Goal: Task Accomplishment & Management: Use online tool/utility

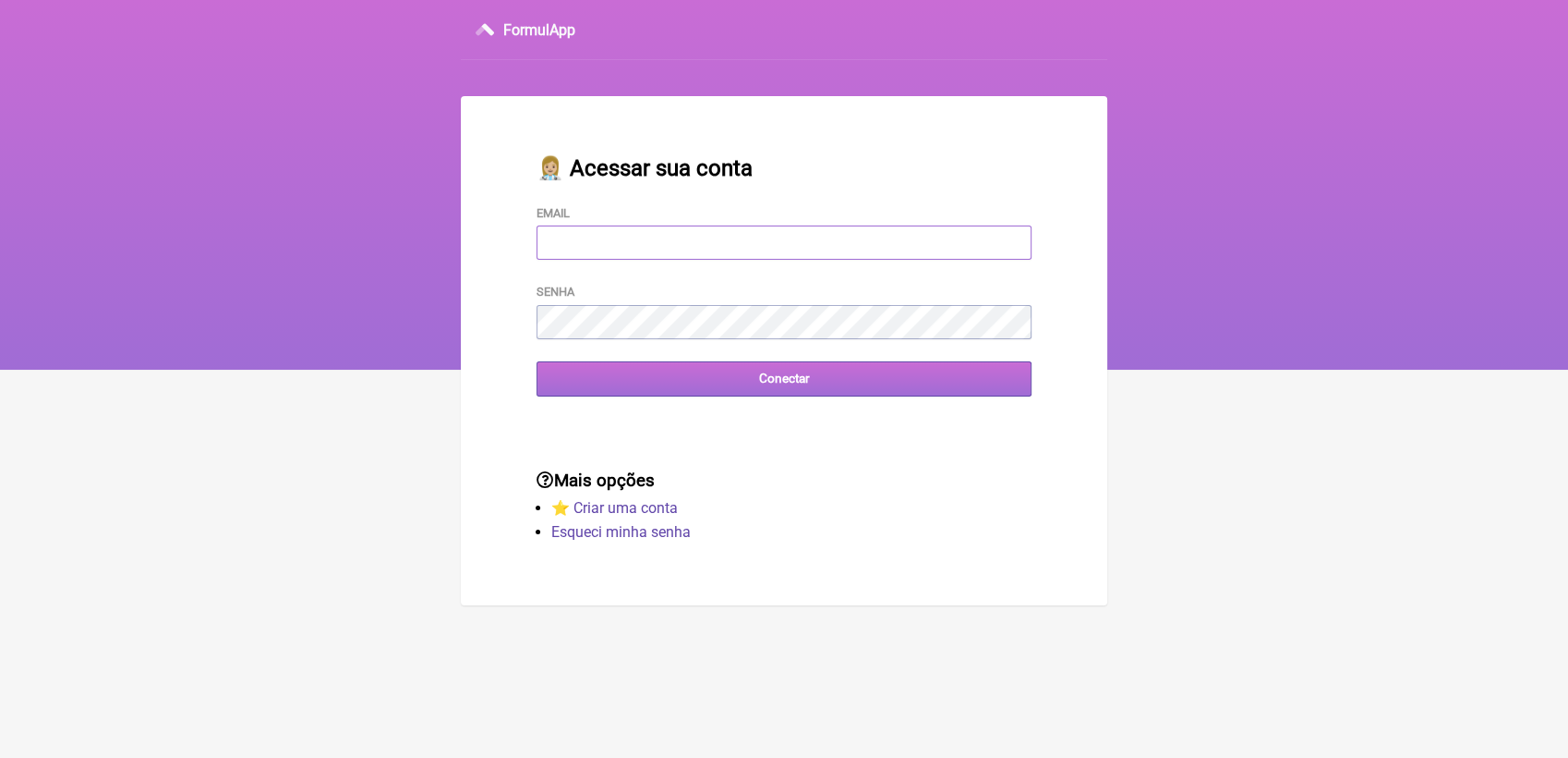
type input "[EMAIL_ADDRESS][DOMAIN_NAME]"
click at [745, 385] on input "Conectar" at bounding box center [784, 378] width 495 height 34
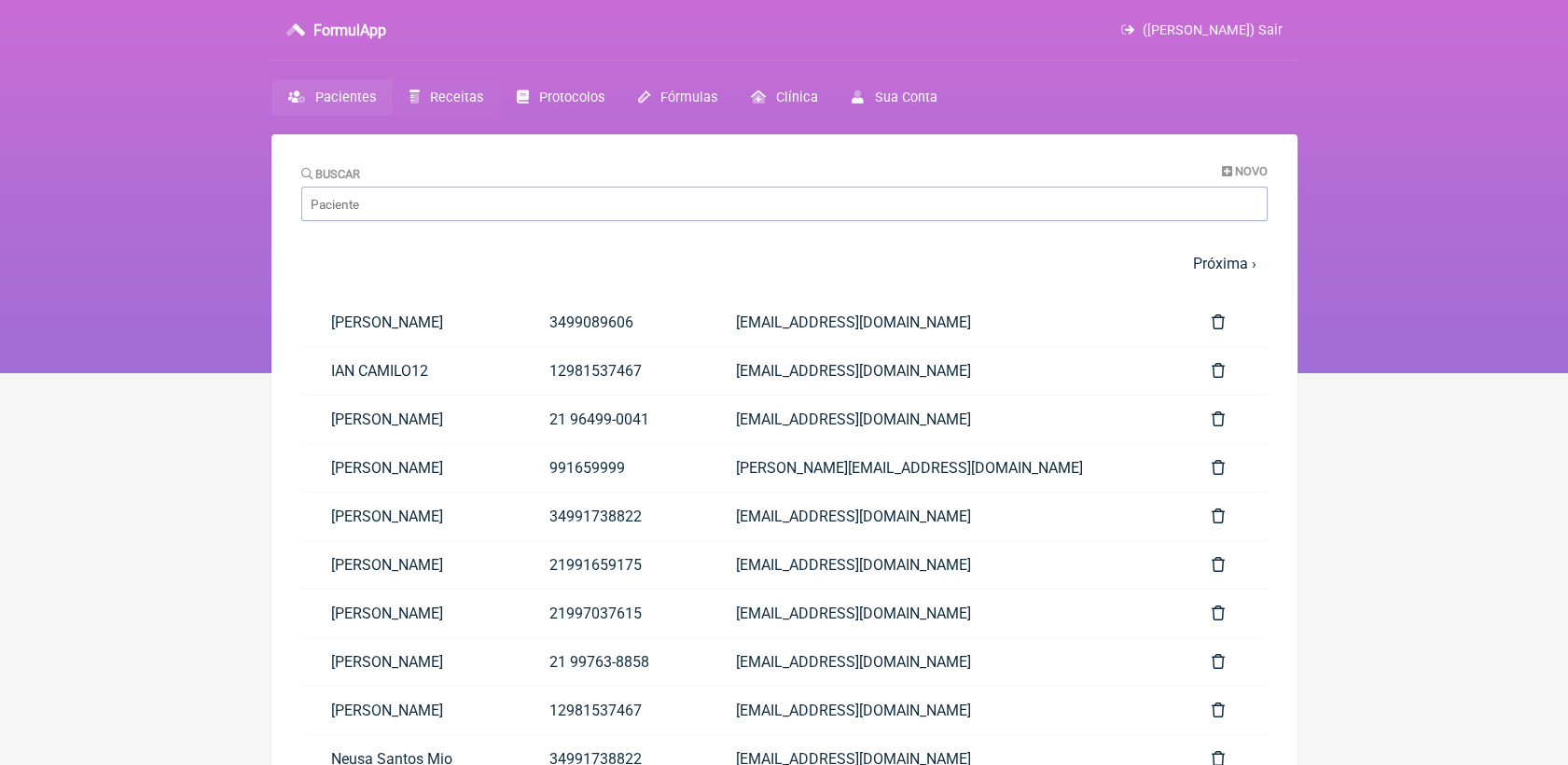
click at [452, 97] on span "Receitas" at bounding box center [457, 97] width 53 height 16
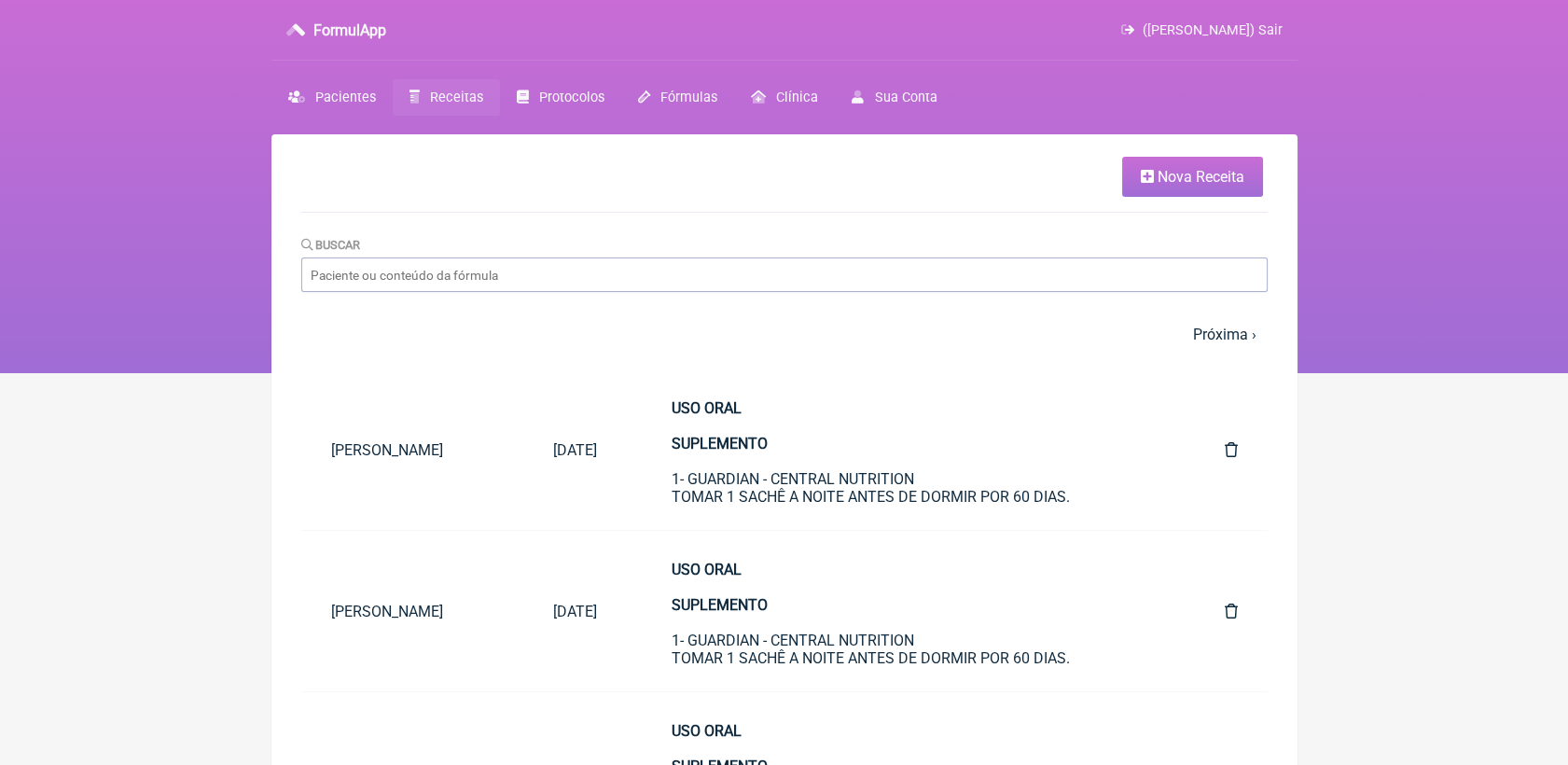
click at [556, 278] on input "Buscar" at bounding box center [784, 274] width 966 height 34
type input "yeo"
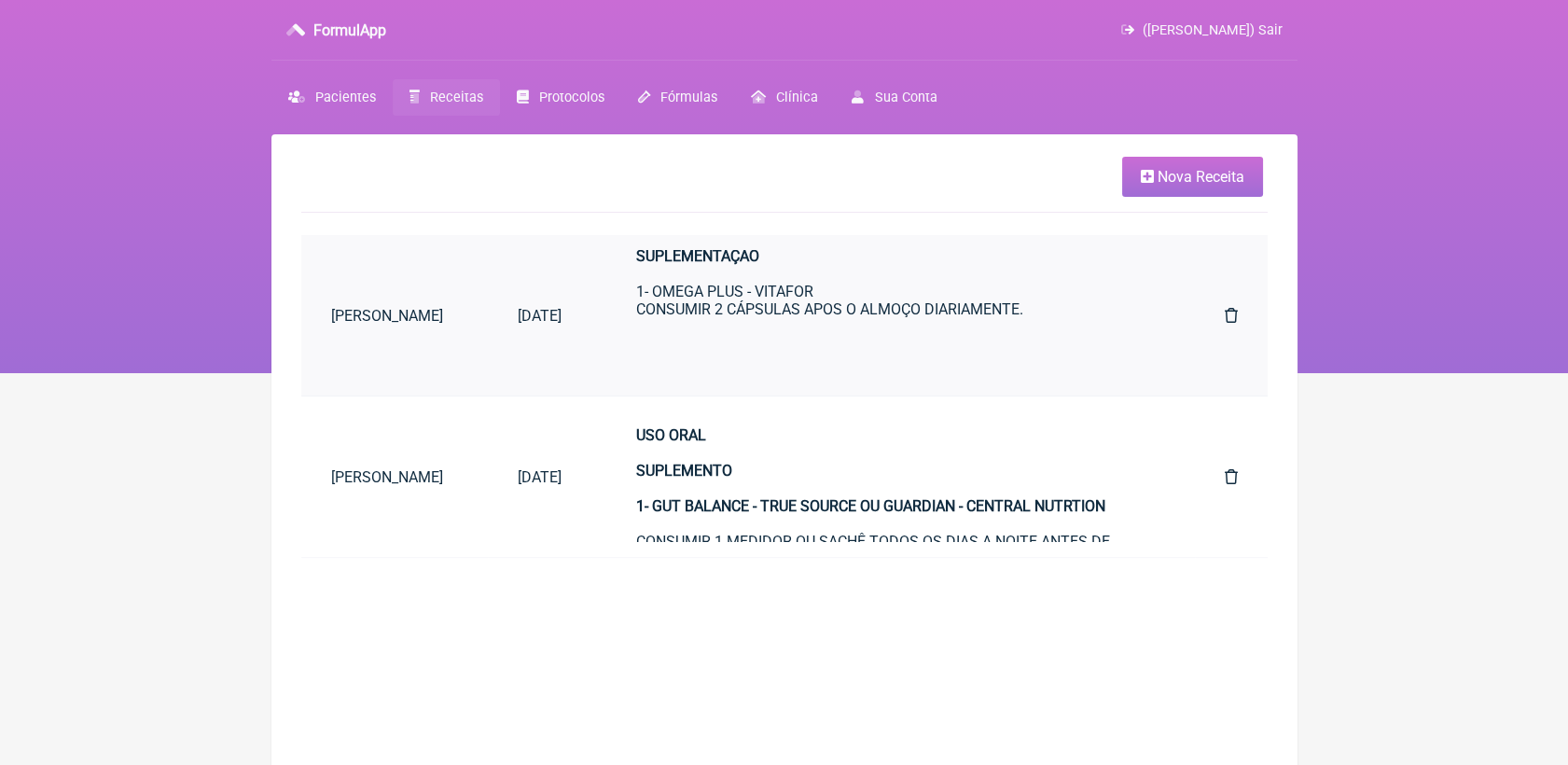
scroll to position [287, 0]
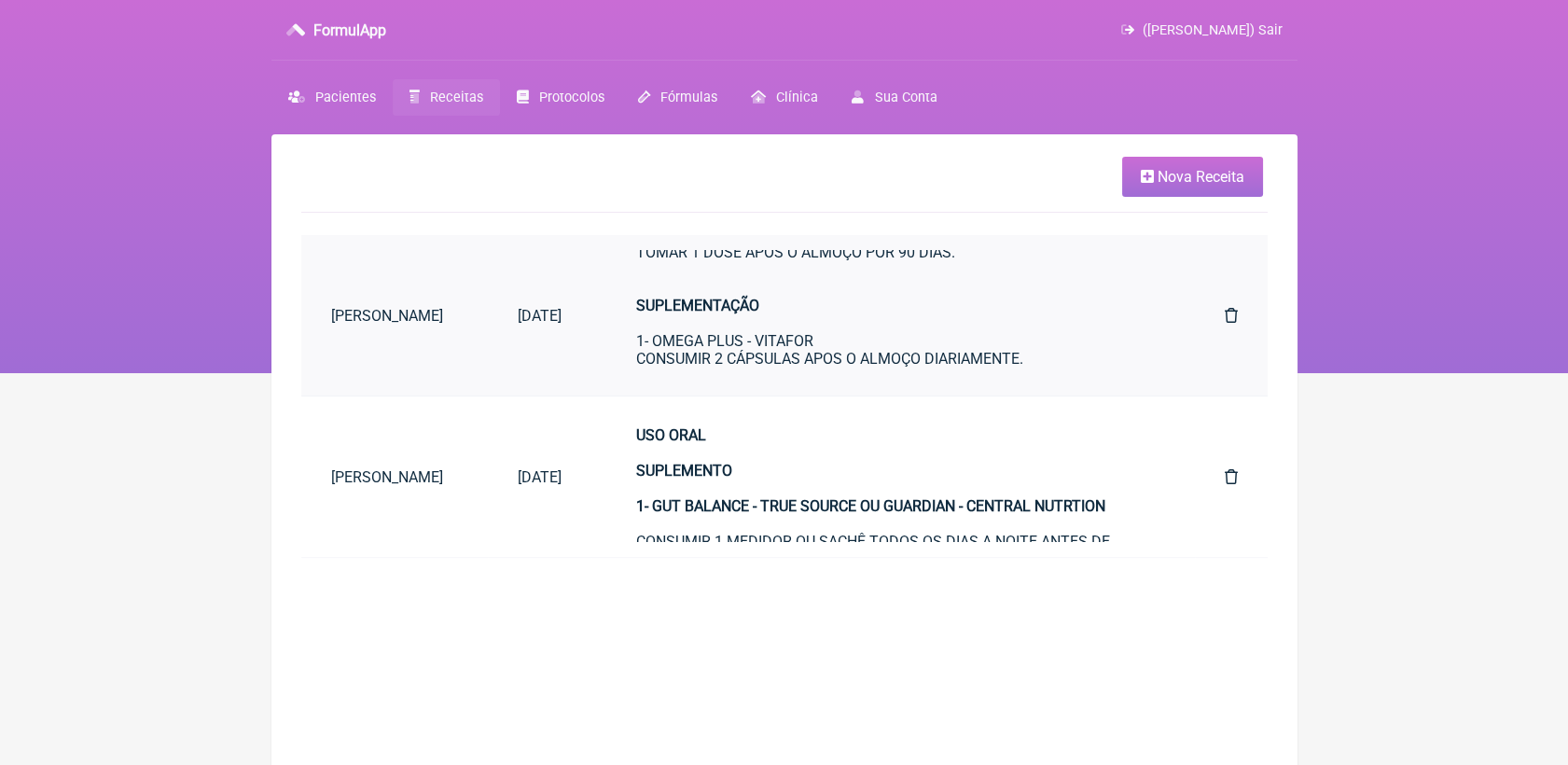
click at [753, 314] on strong "SUPLEMENTAÇÃO" at bounding box center [697, 305] width 123 height 18
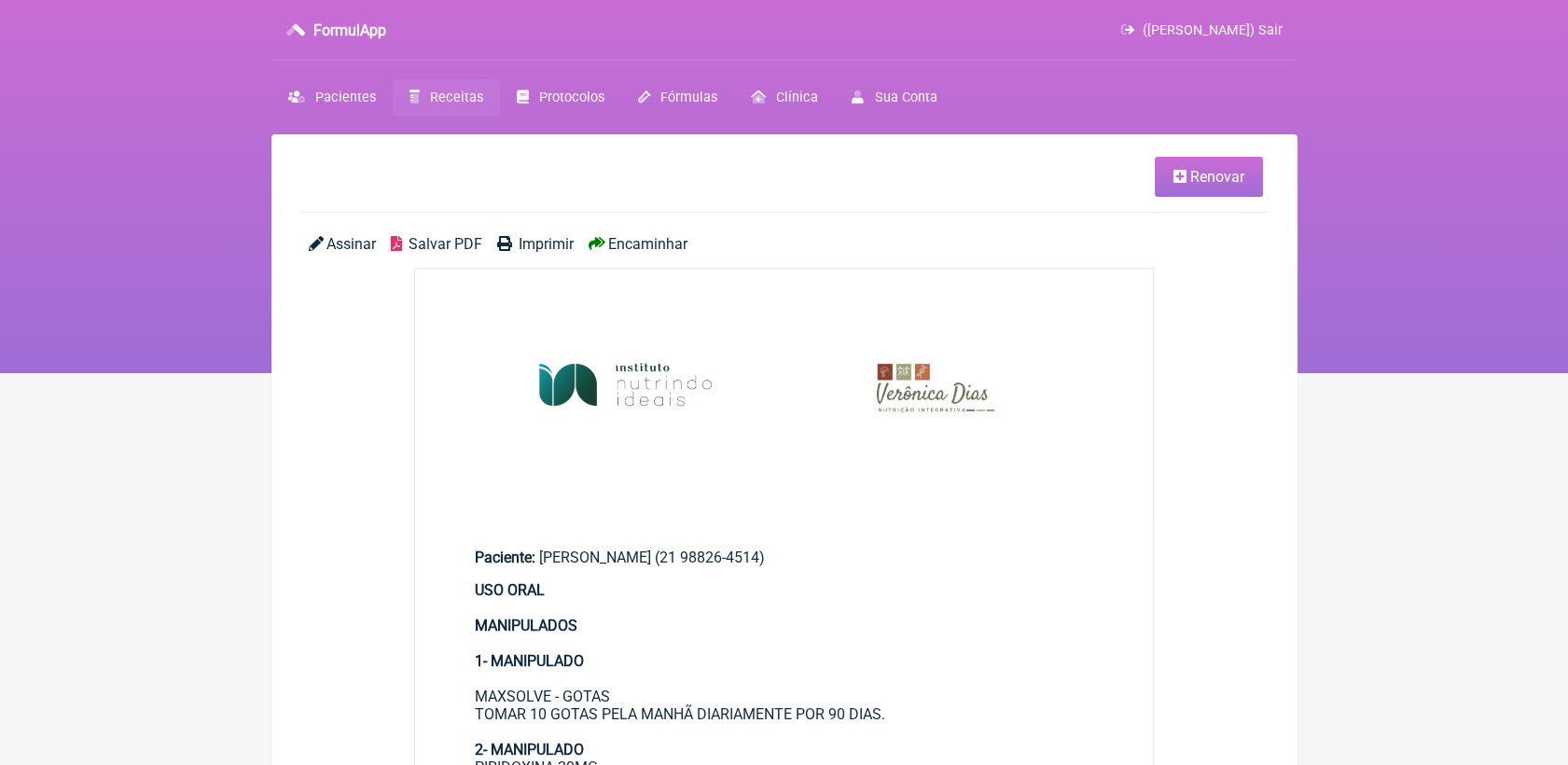
click at [1209, 189] on link "Renovar" at bounding box center [1209, 176] width 108 height 40
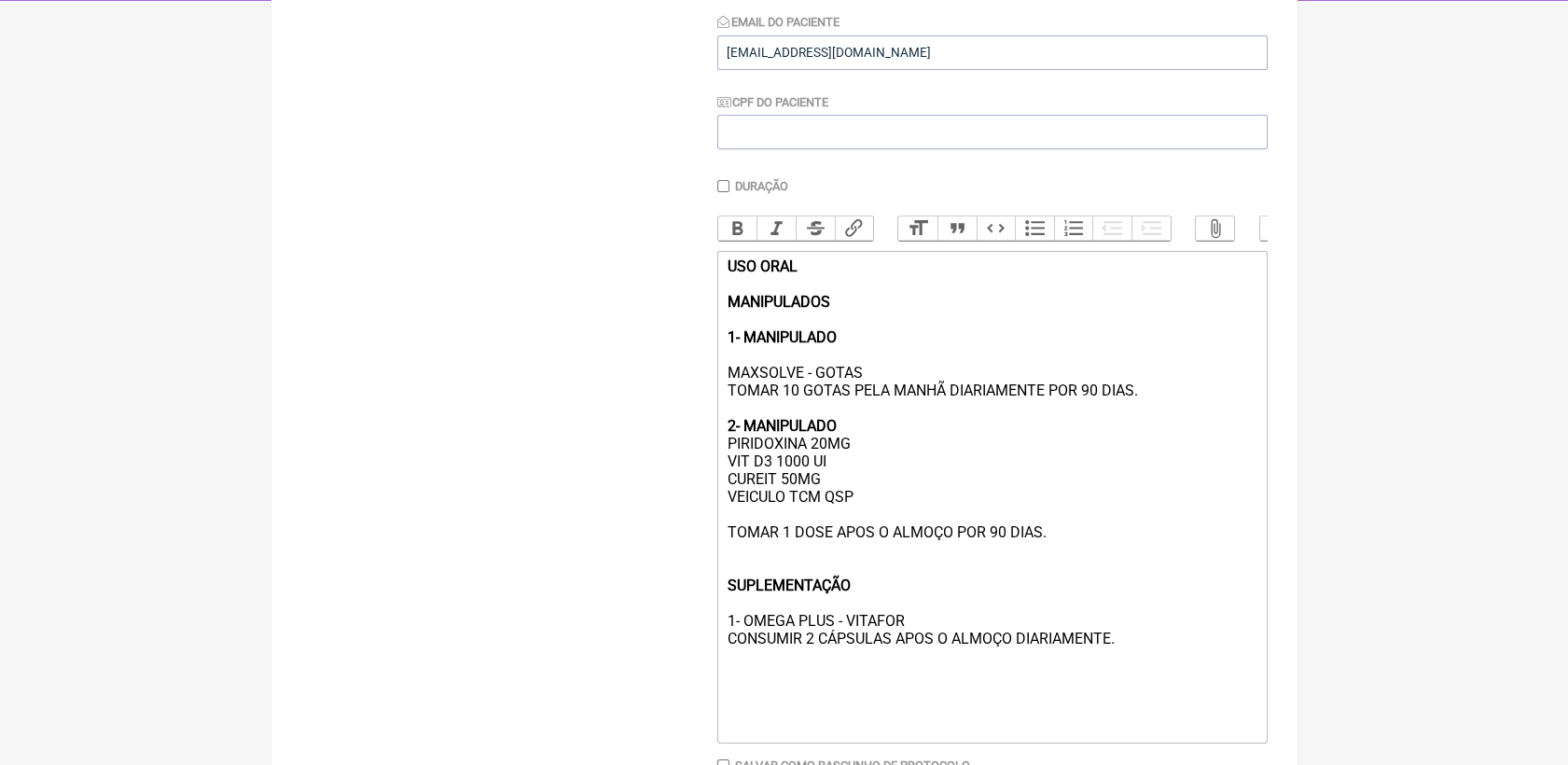
scroll to position [516, 0]
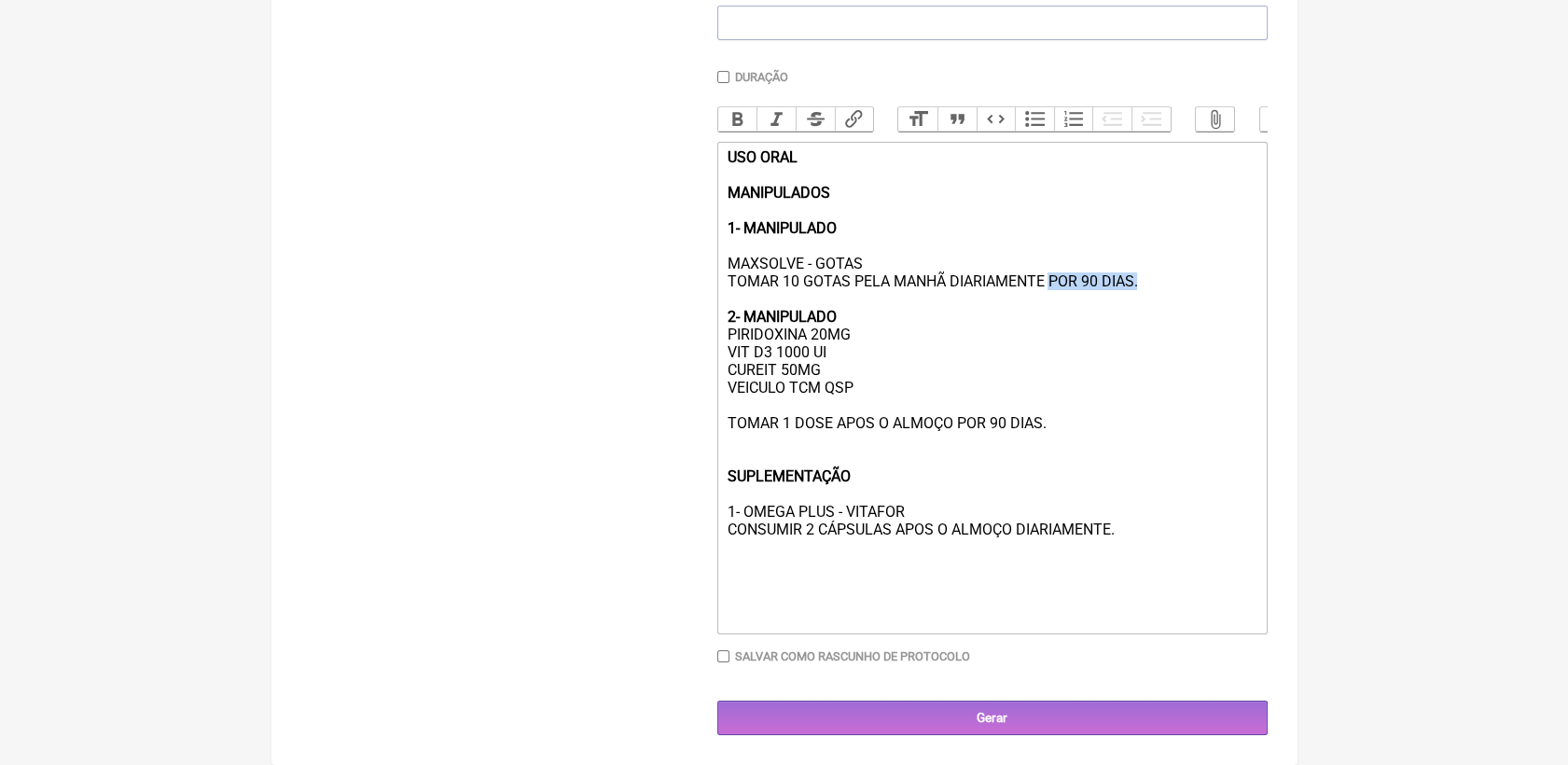
drag, startPoint x: 1052, startPoint y: 270, endPoint x: 1146, endPoint y: 263, distance: 94.3
click at [1146, 263] on div "USO ORAL MANIPULADOS 1- MANIPULADO MAXSOLVE - GOTAS TOMAR 10 GOTAS PELA MANHÃ D…" at bounding box center [992, 388] width 530 height 478
drag, startPoint x: 727, startPoint y: 324, endPoint x: 880, endPoint y: 378, distance: 162.2
click at [880, 378] on div "USO ORAL MANIPULADOS 1- MANIPULADO MAXSOLVE - GOTAS TOMAR 10 GOTAS PELA MANHÃ D…" at bounding box center [992, 388] width 530 height 478
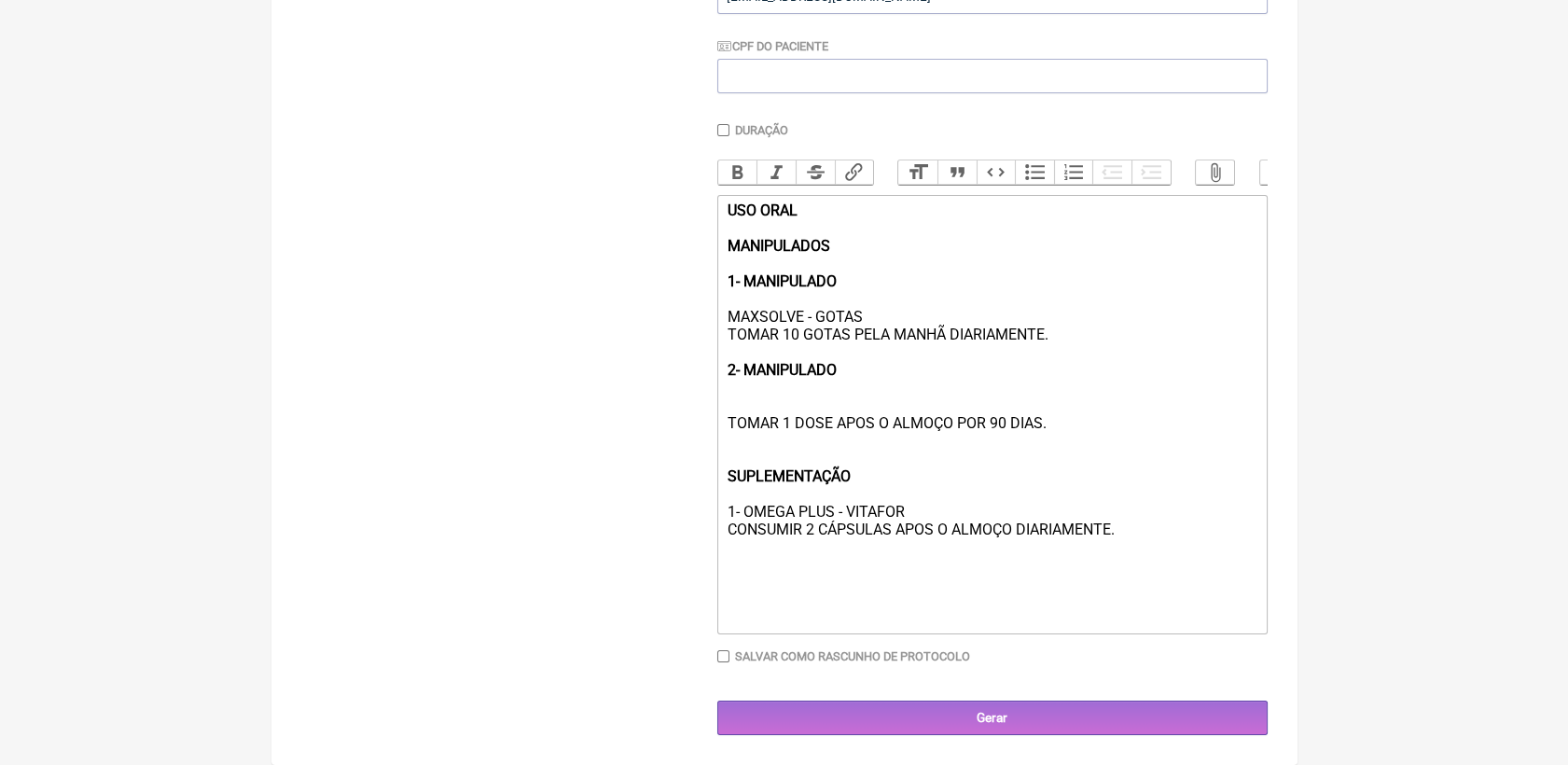
scroll to position [462, 0]
drag, startPoint x: 837, startPoint y: 417, endPoint x: 1057, endPoint y: 413, distance: 220.0
click at [1057, 413] on div "USO ORAL MANIPULADOS 1- MANIPULADO MAXSOLVE - GOTAS TOMAR 10 GOTAS PELA MANHÃ D…" at bounding box center [992, 414] width 530 height 425
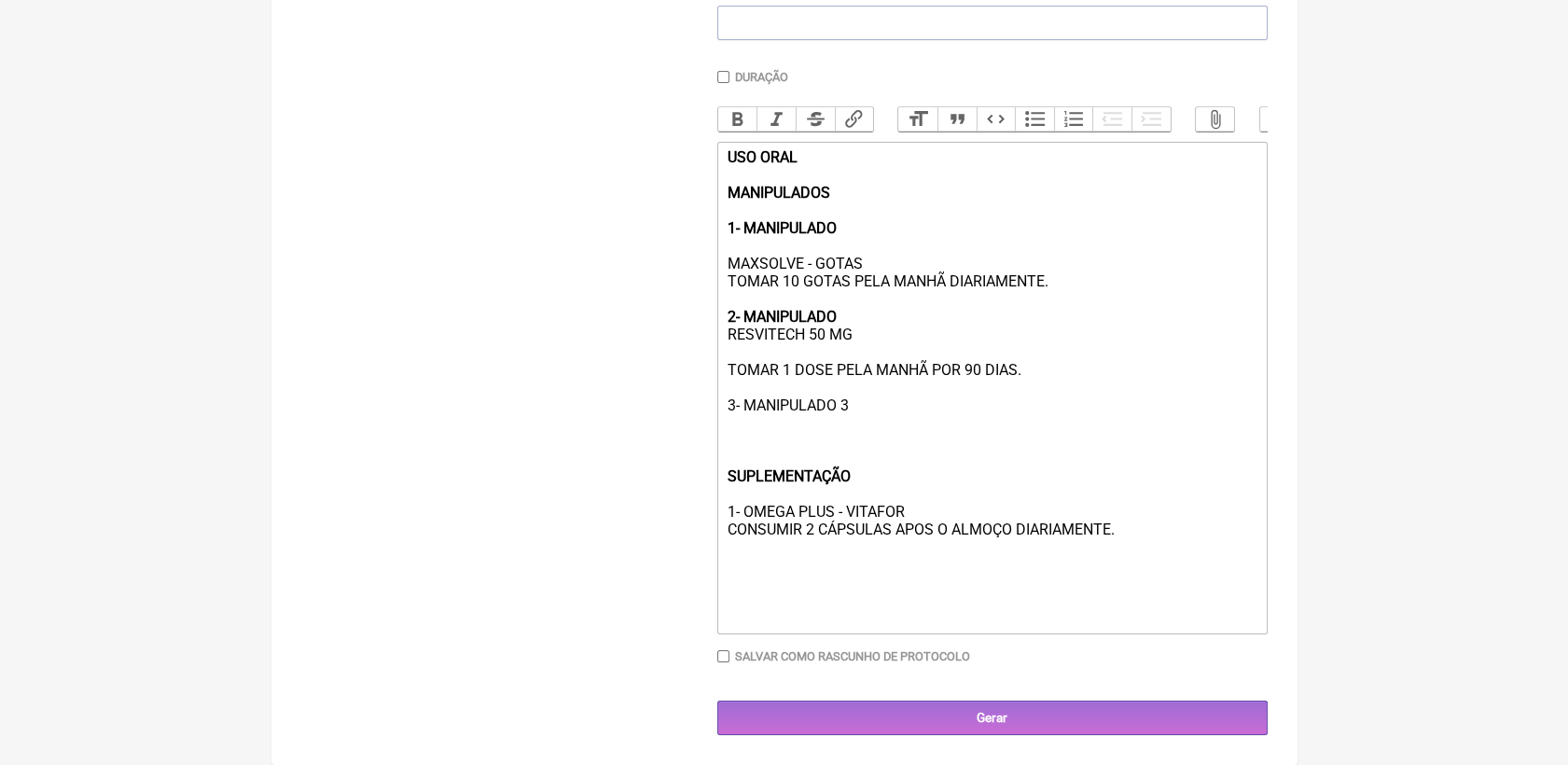
scroll to position [516, 0]
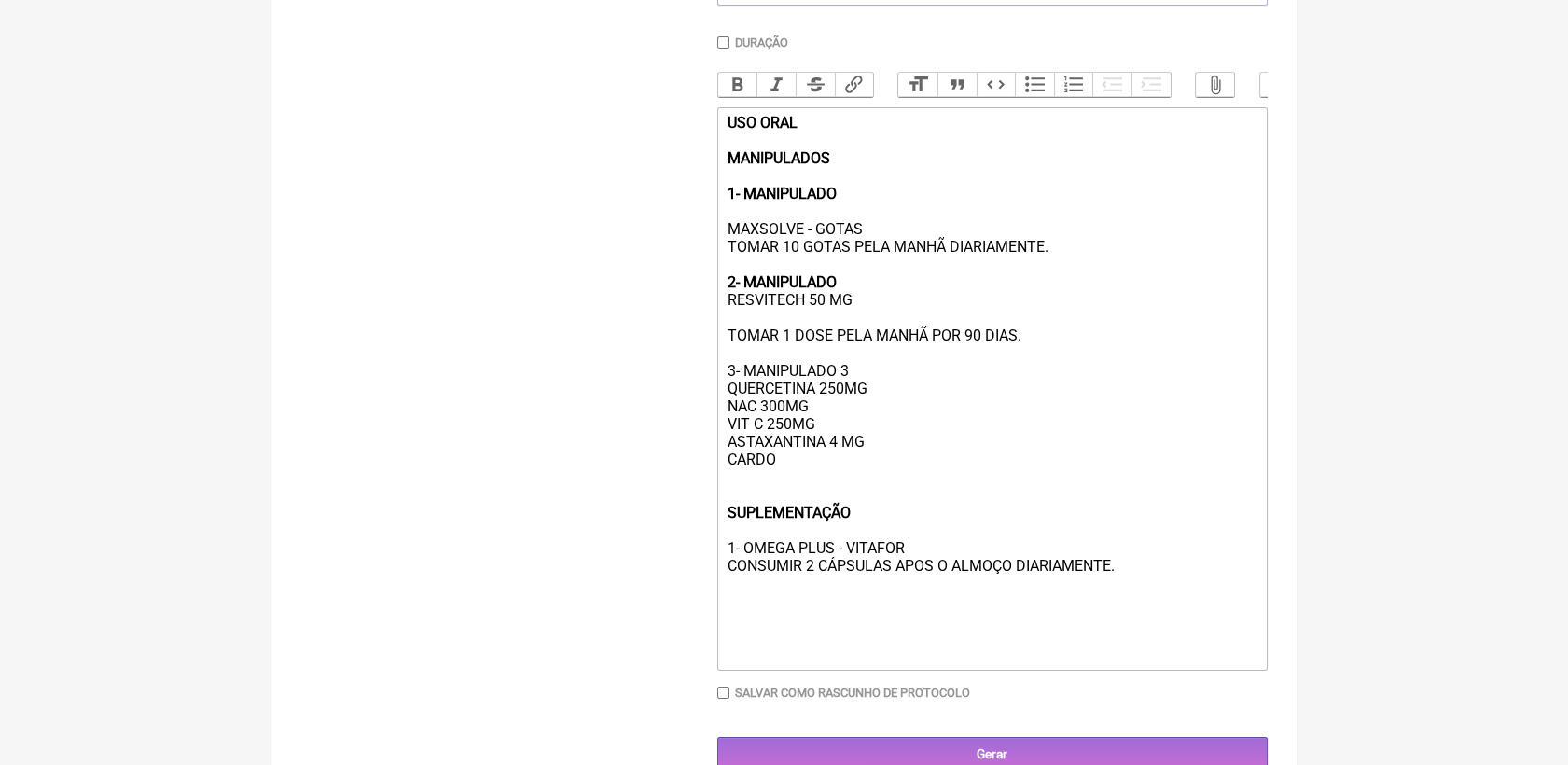
type trix-editor "<div><strong>USO ORAL<br><br>MANIPULADOS</strong><br><br><strong>1- MANIPULADO …"
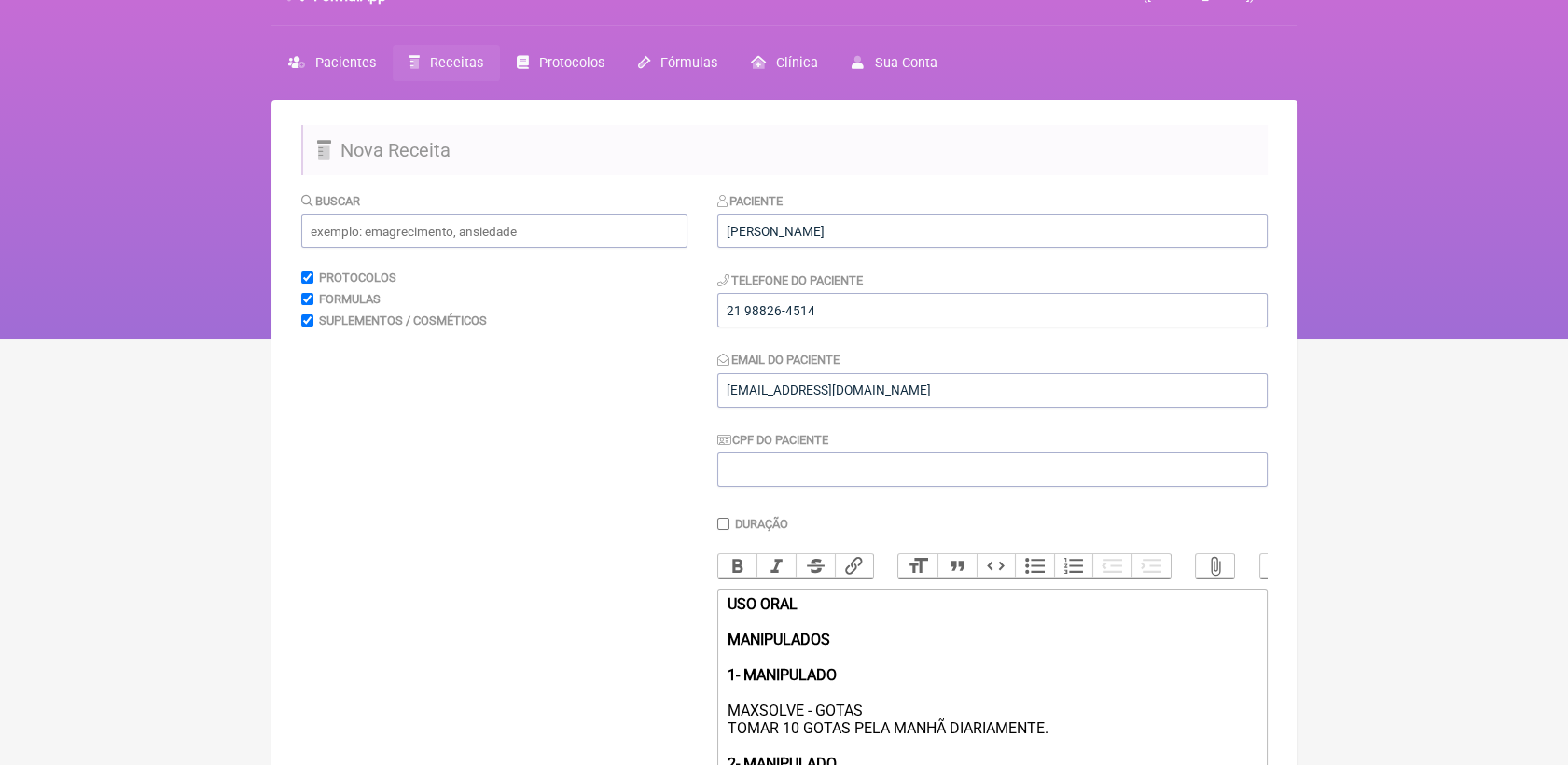
scroll to position [0, 0]
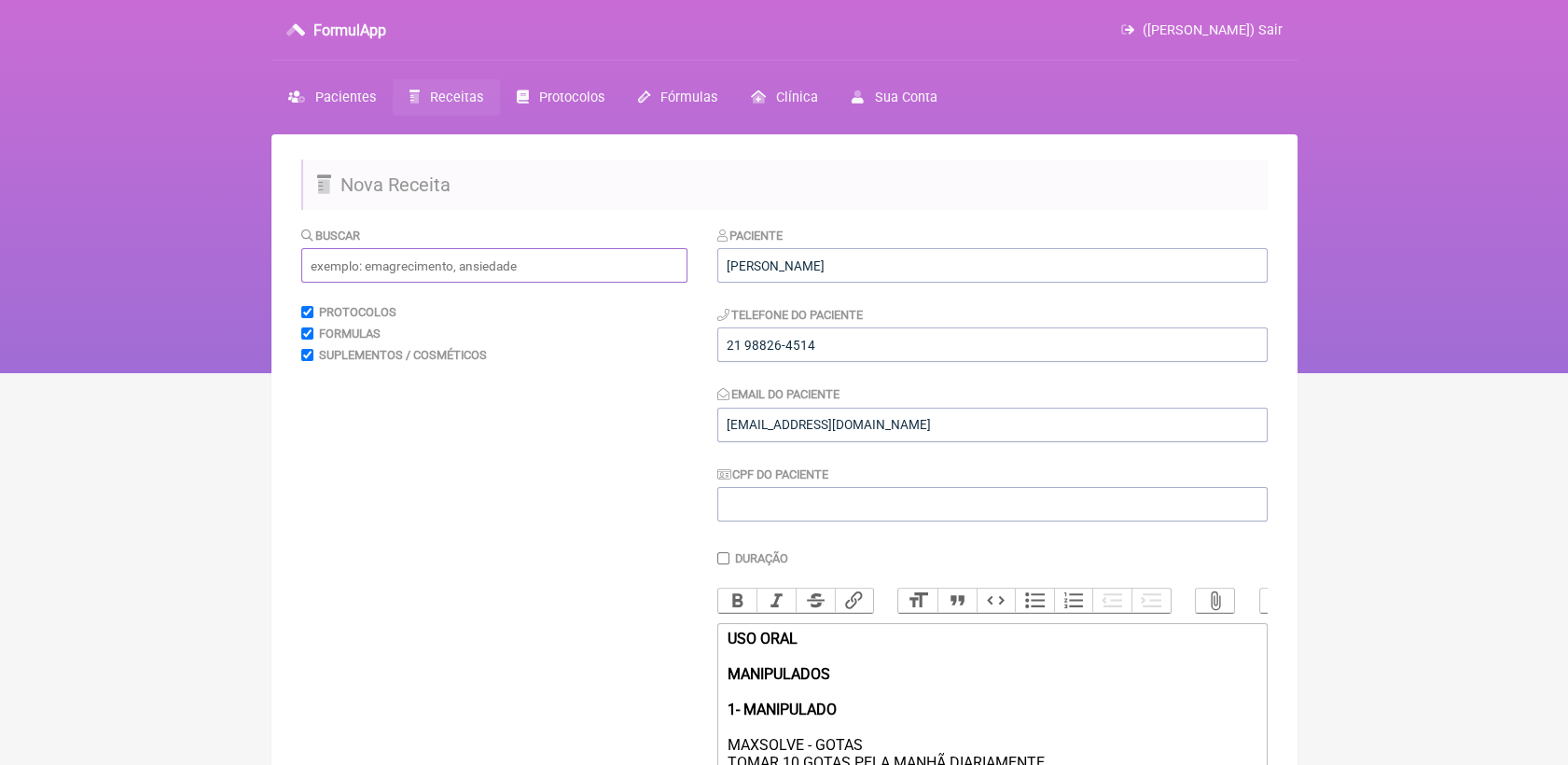
click at [378, 264] on input "text" at bounding box center [494, 265] width 386 height 34
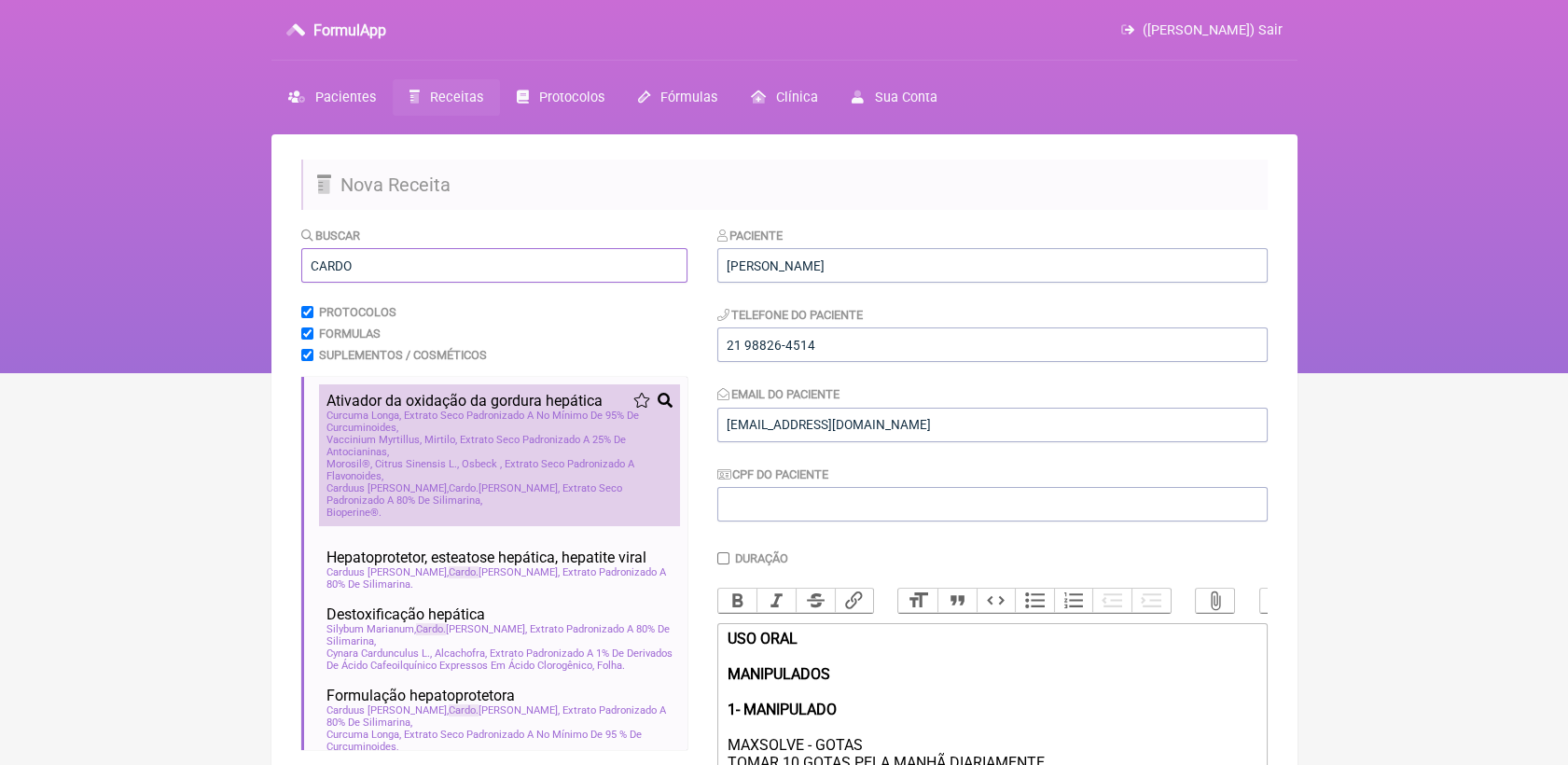
type input "CARDO"
click at [464, 498] on span "Carduus Marianus, Cardo Mariano, Extrato Seco Padronizado A 80% De Silimarina" at bounding box center [499, 494] width 346 height 25
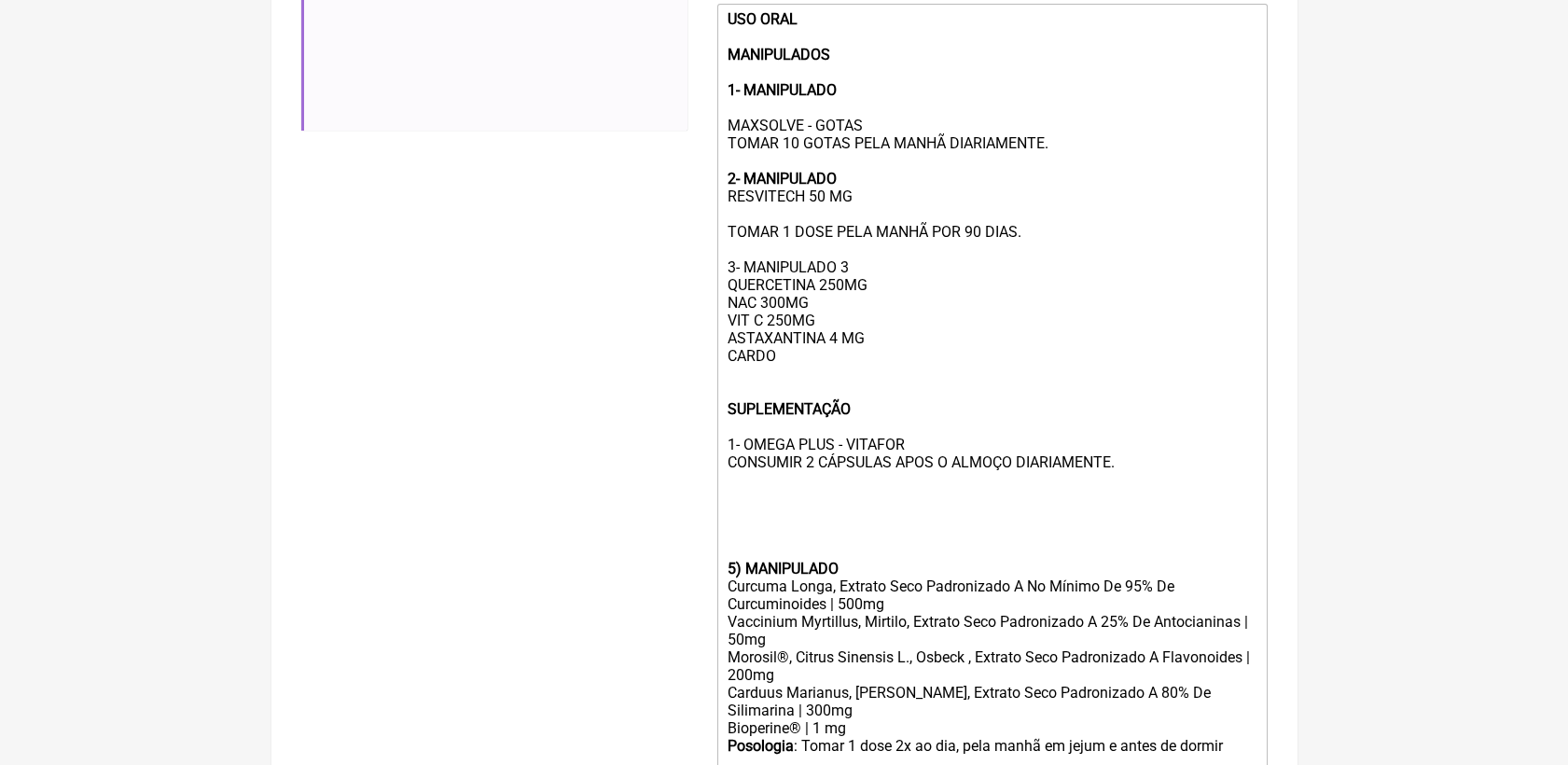
scroll to position [725, 0]
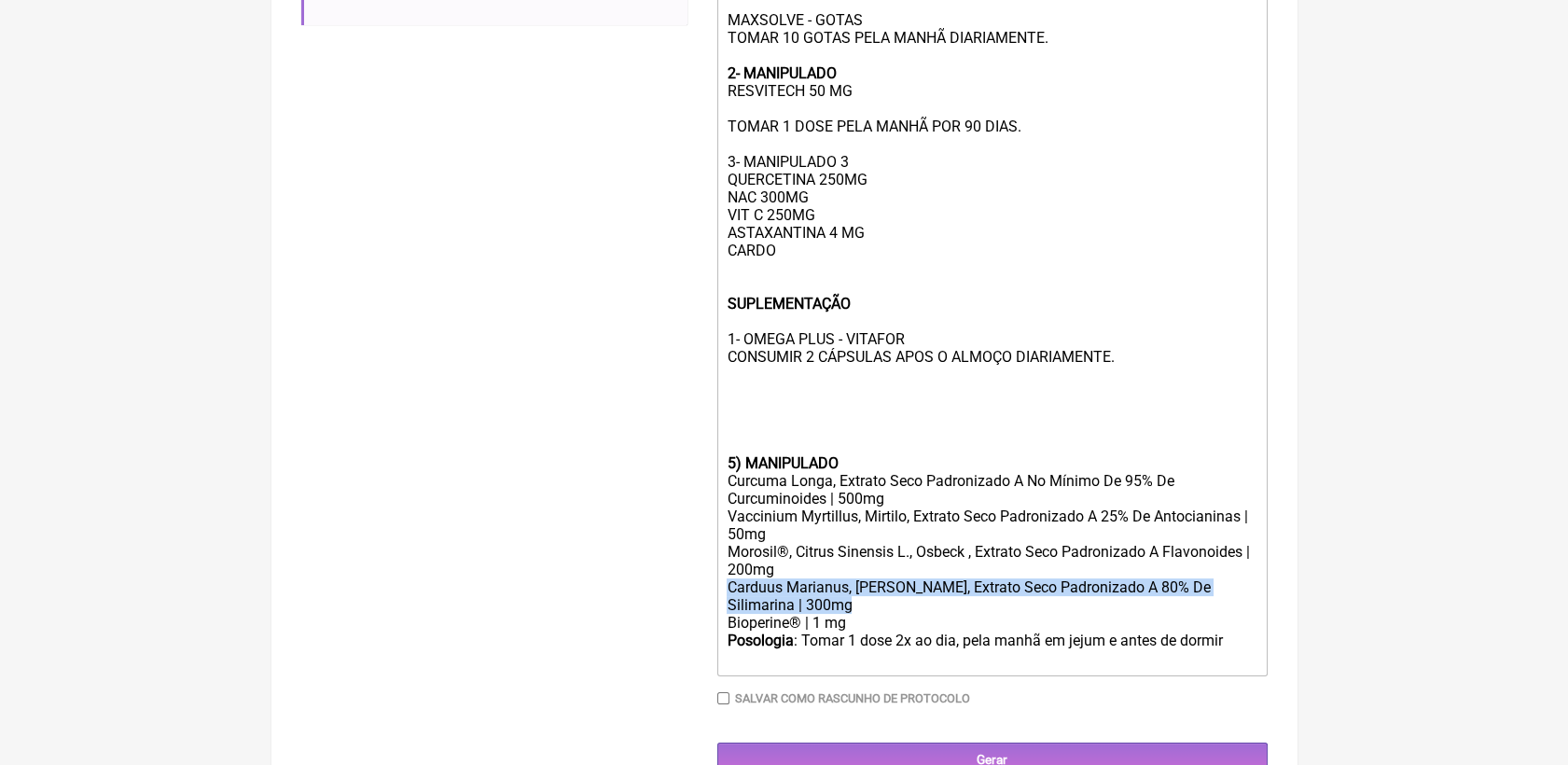
drag, startPoint x: 726, startPoint y: 625, endPoint x: 881, endPoint y: 646, distance: 156.4
click at [881, 646] on trix-editor "USO ORAL MANIPULADOS 1- MANIPULADO MAXSOLVE - GOTAS TOMAR 10 GOTAS PELA MANHÃ D…" at bounding box center [992, 287] width 551 height 778
copy div "Carduus Marianus, Cardo Mariano, Extrato Seco Padronizado A 80% De Silimarina |…"
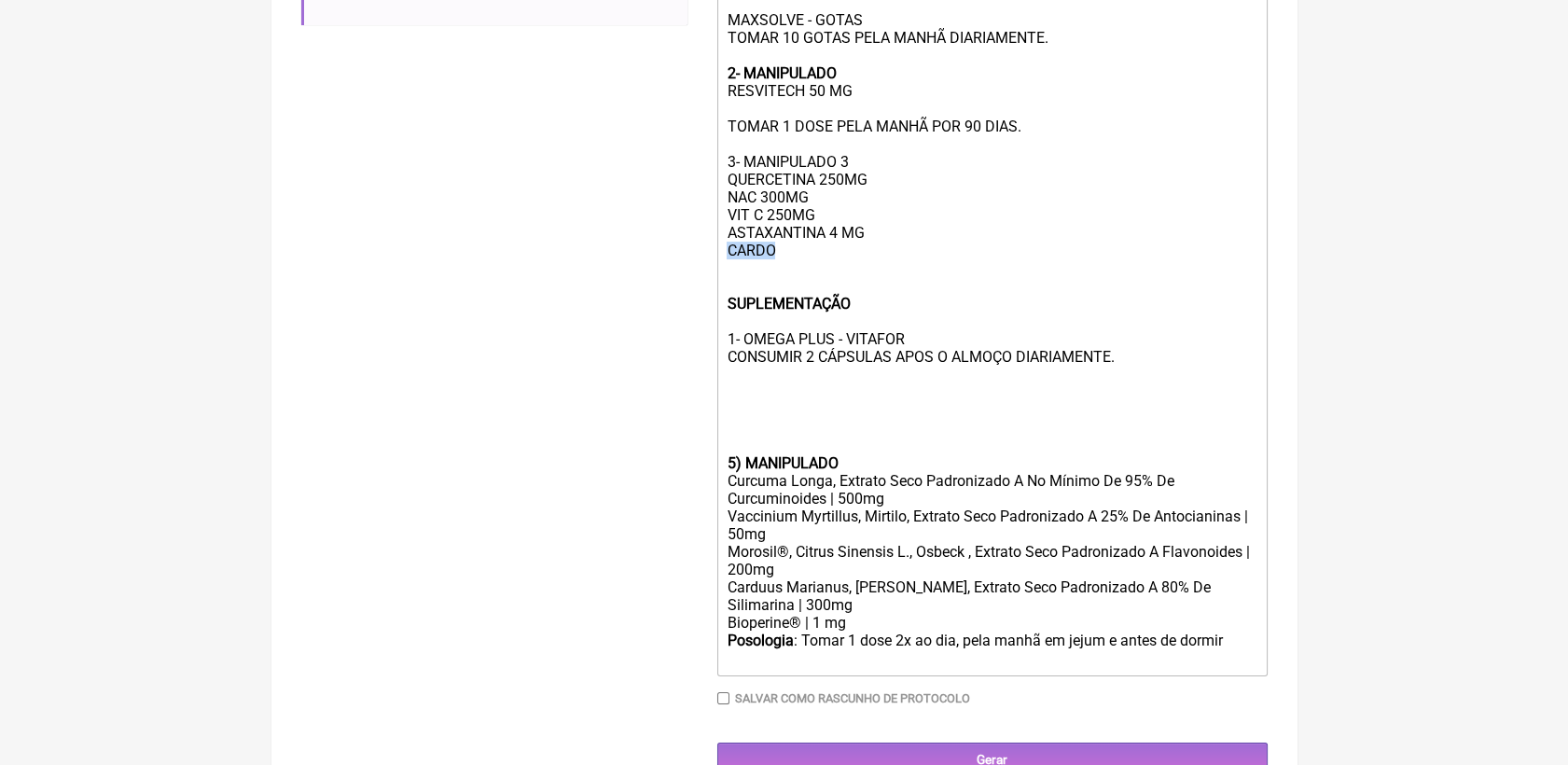
drag, startPoint x: 790, startPoint y: 288, endPoint x: 721, endPoint y: 276, distance: 70.0
click at [721, 276] on trix-editor "USO ORAL MANIPULADOS 1- MANIPULADO MAXSOLVE - GOTAS TOMAR 10 GOTAS PELA MANHÃ D…" at bounding box center [992, 287] width 551 height 778
paste trix-editor "arduus Marianus, Cardo Mariano, Extrato Seco Padronizado A 80% De Silimarina | …"
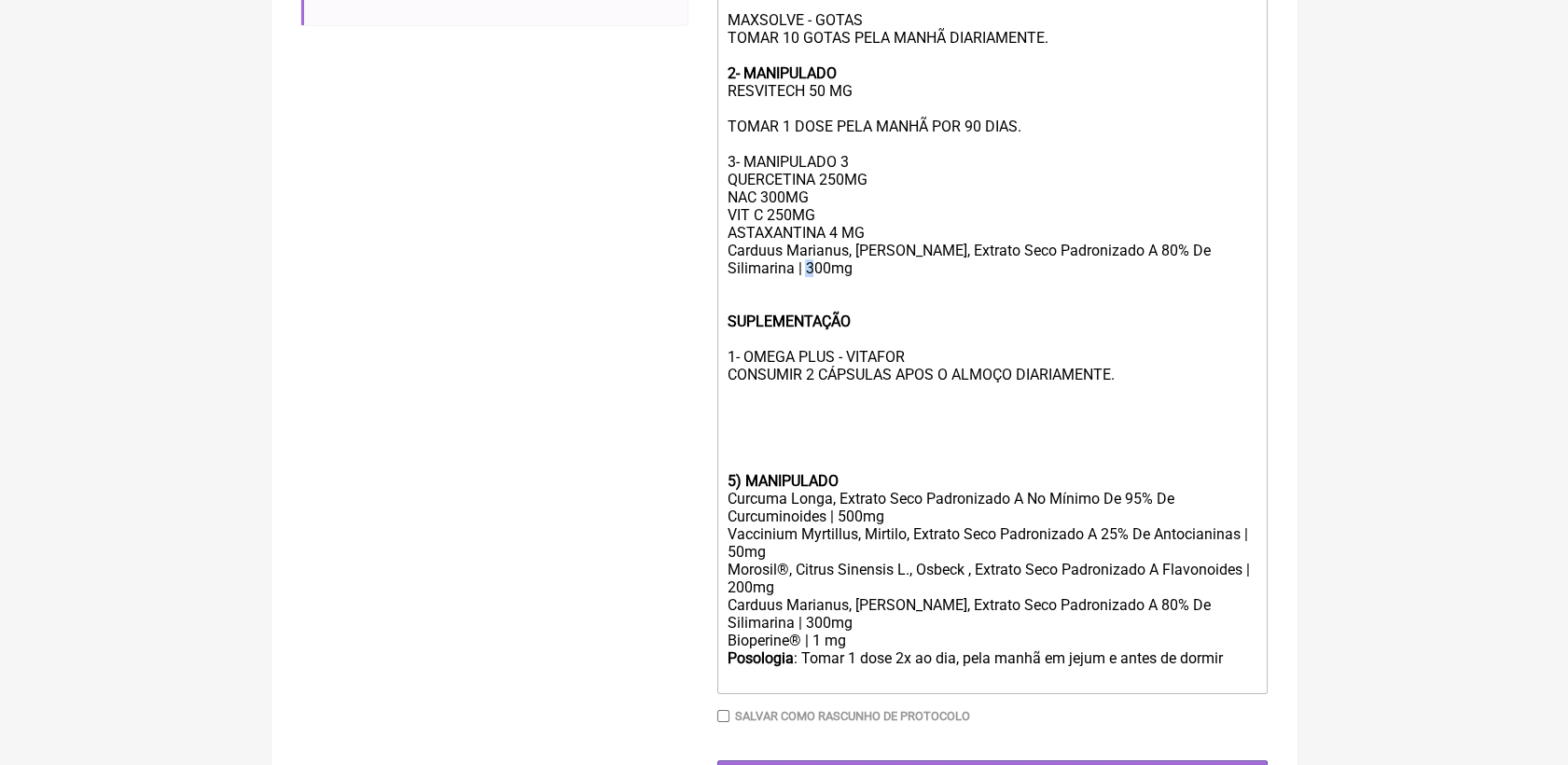
click at [807, 303] on div "USO ORAL MANIPULADOS 1- MANIPULADO MAXSOLVE - GOTAS TOMAR 10 GOTAS PELA MANHÃ D…" at bounding box center [992, 188] width 530 height 567
type trix-editor "<div><strong>USO ORAL<br><br>MANIPULADOS</strong><br><br><strong>1- MANIPULADO …"
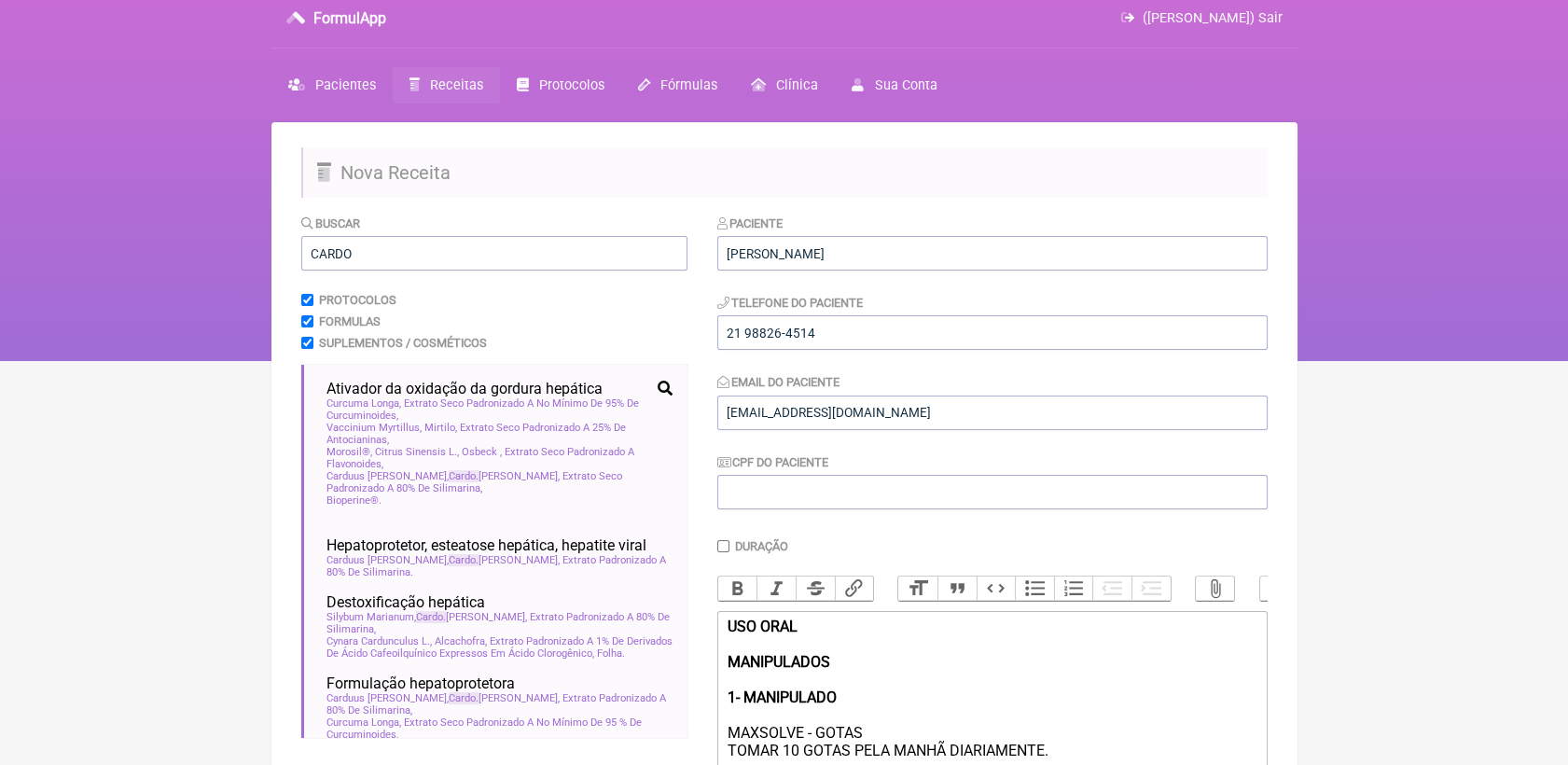
scroll to position [0, 0]
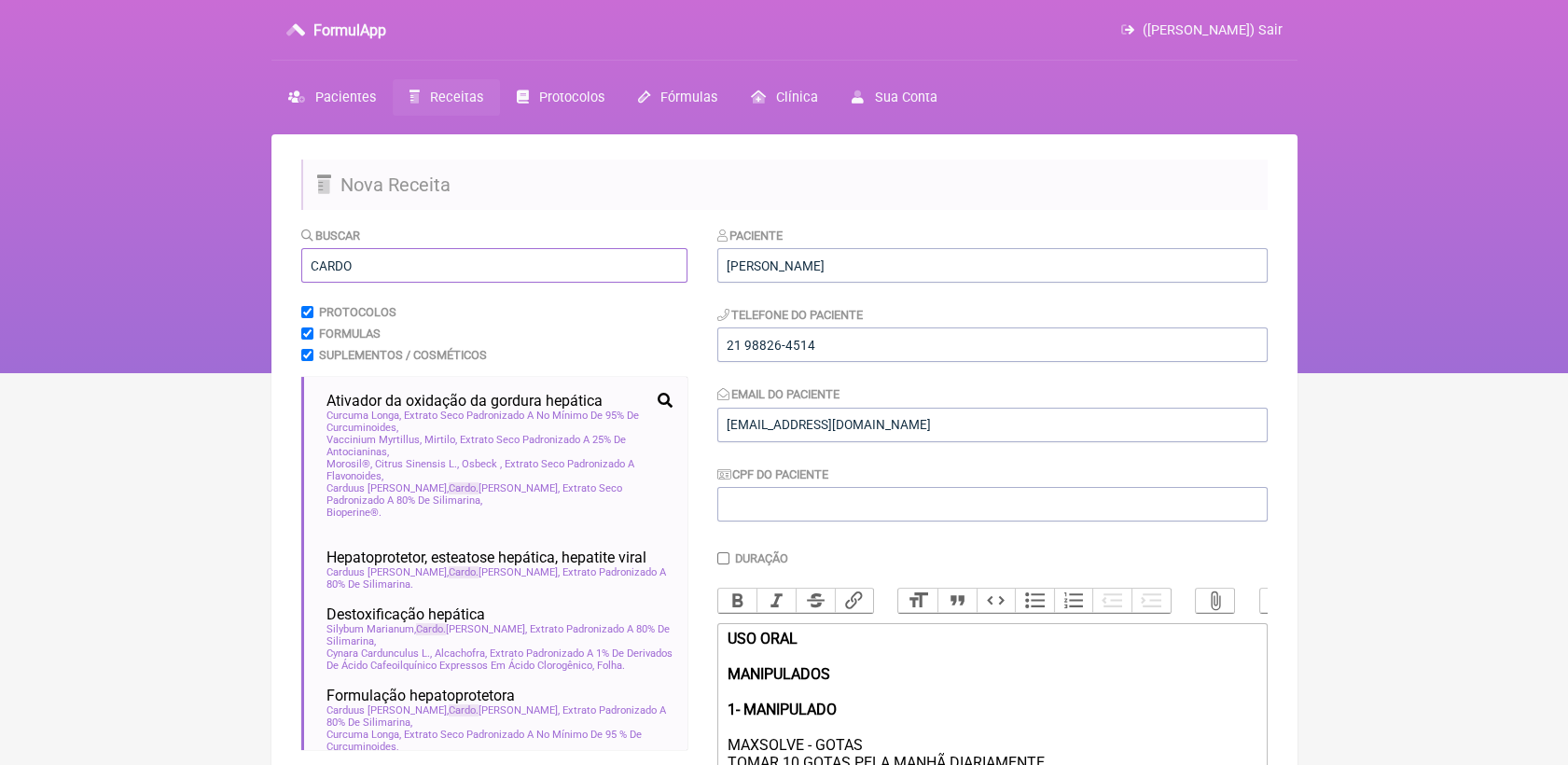
drag, startPoint x: 377, startPoint y: 274, endPoint x: 267, endPoint y: 278, distance: 110.1
click at [267, 278] on div "FormulApp (Veronica Almeida dias) Sair Pacientes Receitas Protocolos Fórmulas C…" at bounding box center [784, 186] width 1568 height 373
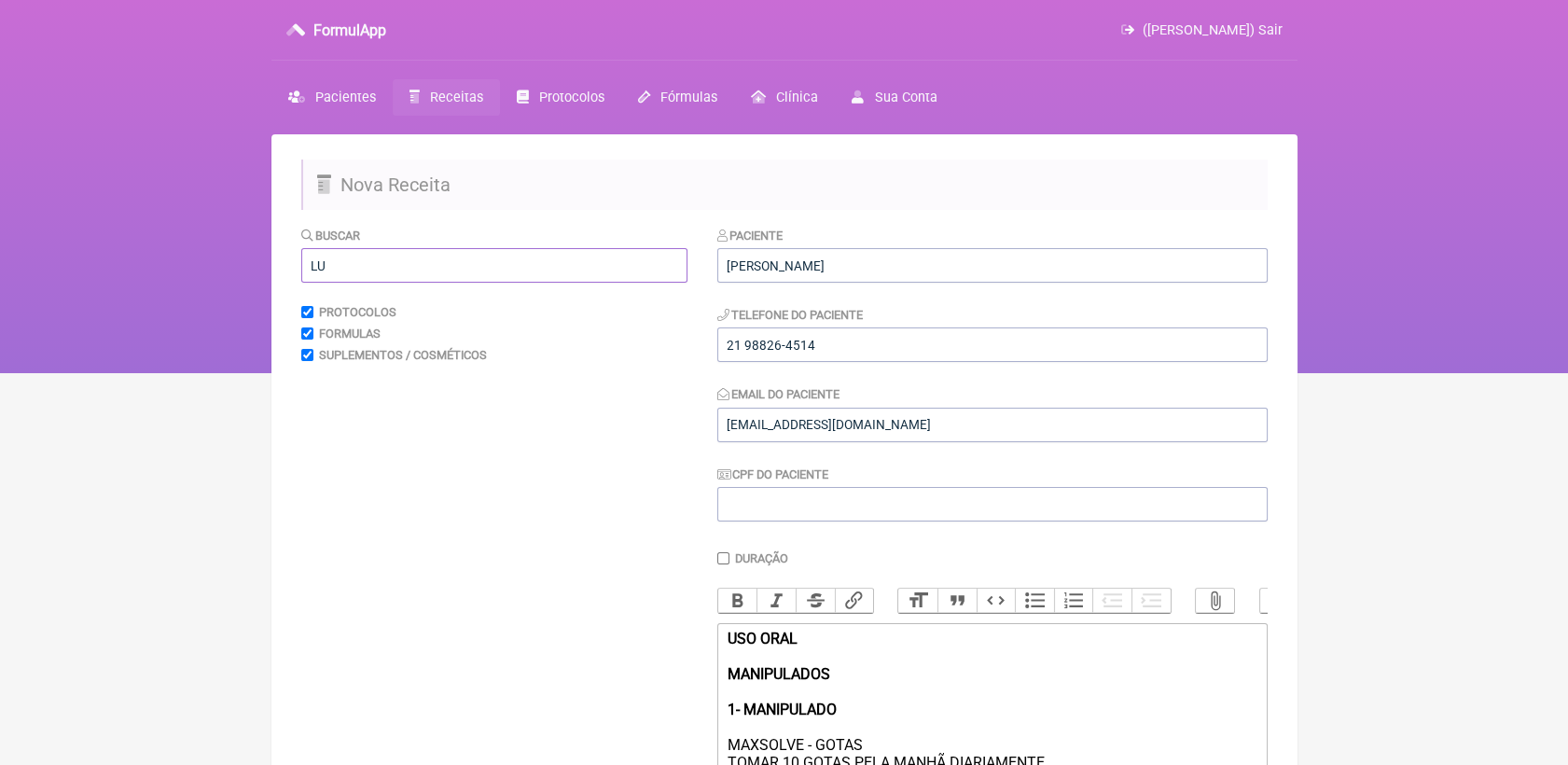
type input "L"
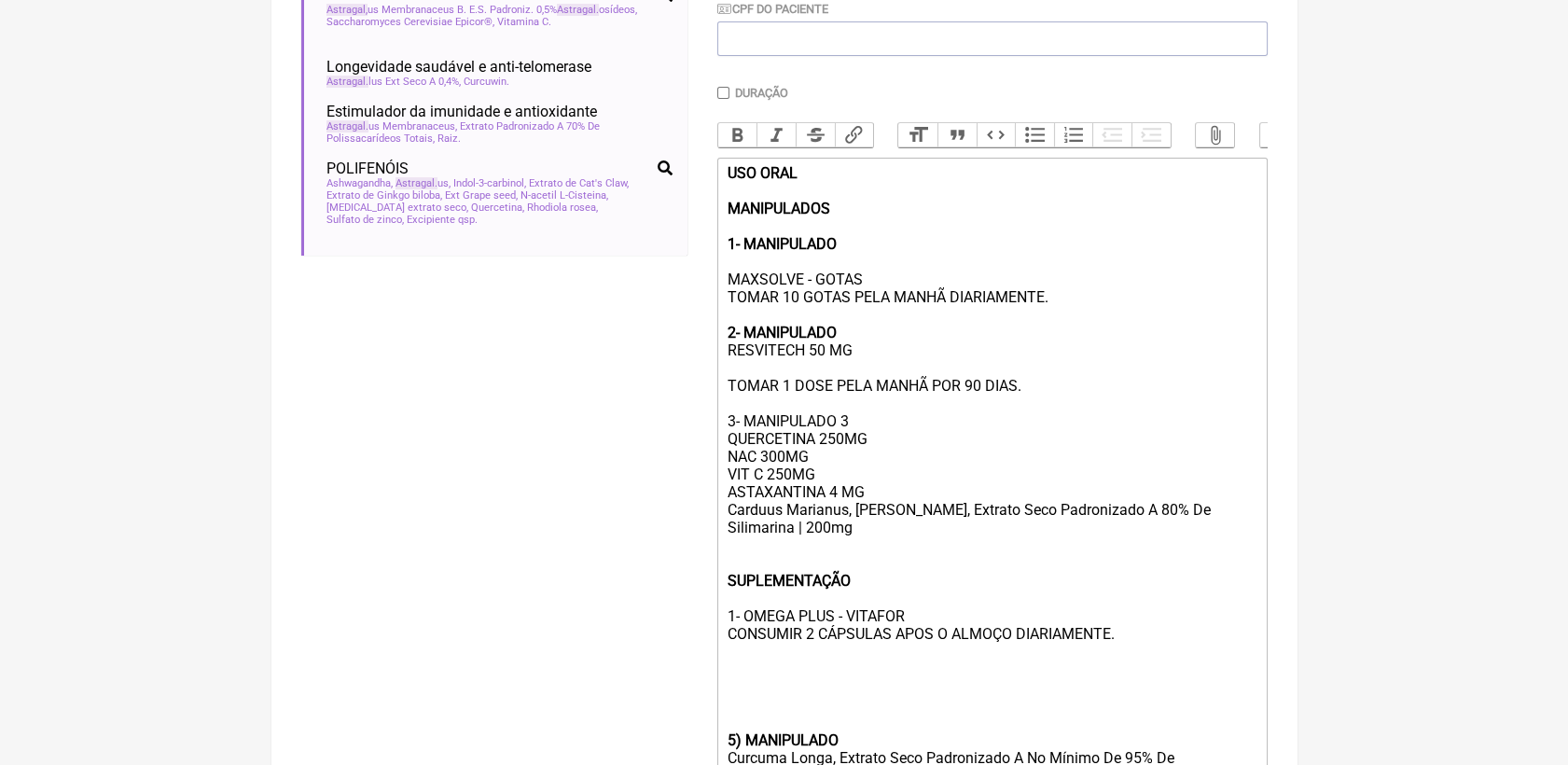
scroll to position [518, 0]
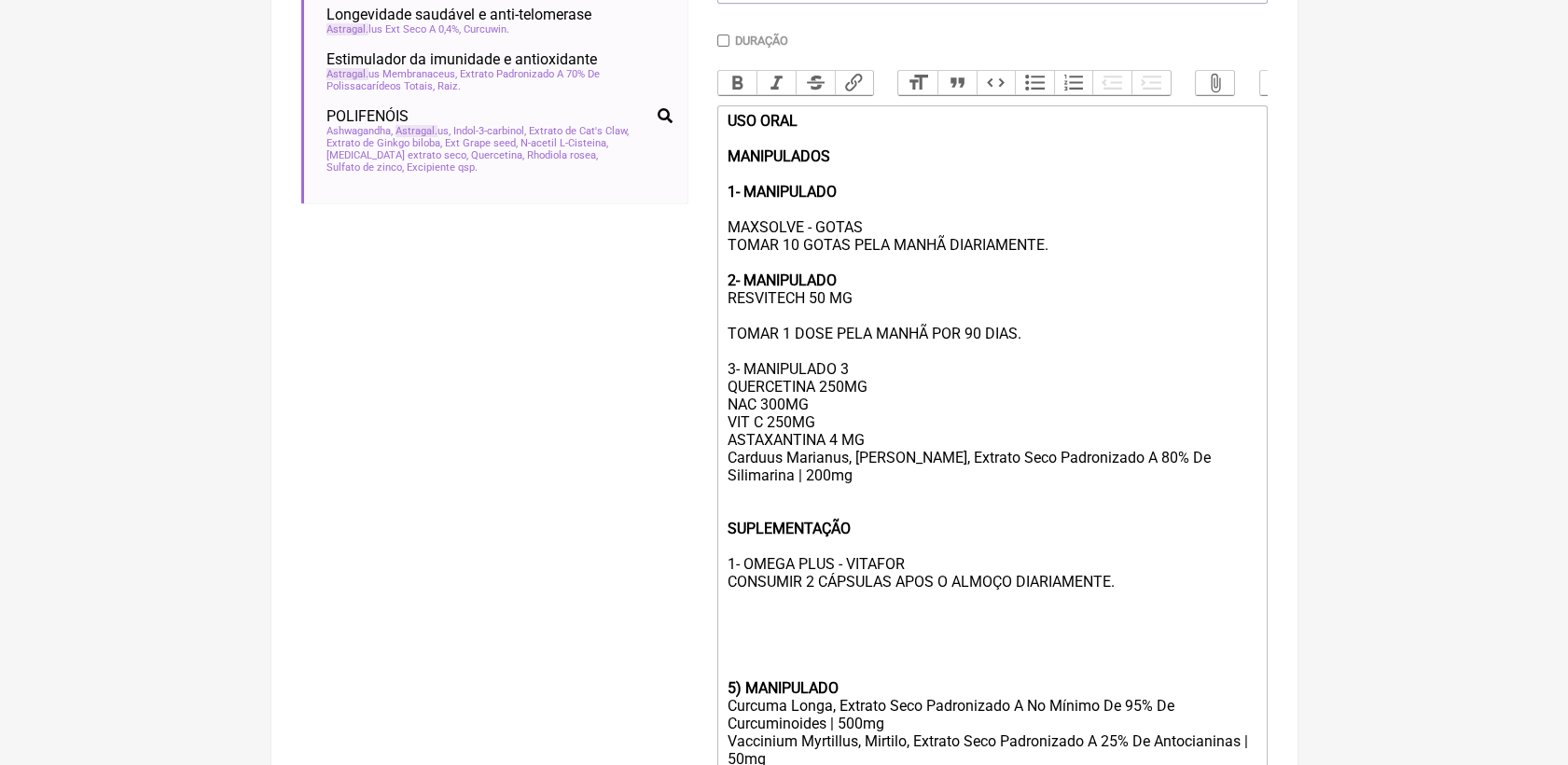
type input "ASTRAGAL"
click at [871, 504] on div "USO ORAL MANIPULADOS 1- MANIPULADO MAXSOLVE - GOTAS TOMAR 10 GOTAS PELA MANHÃ D…" at bounding box center [992, 396] width 530 height 567
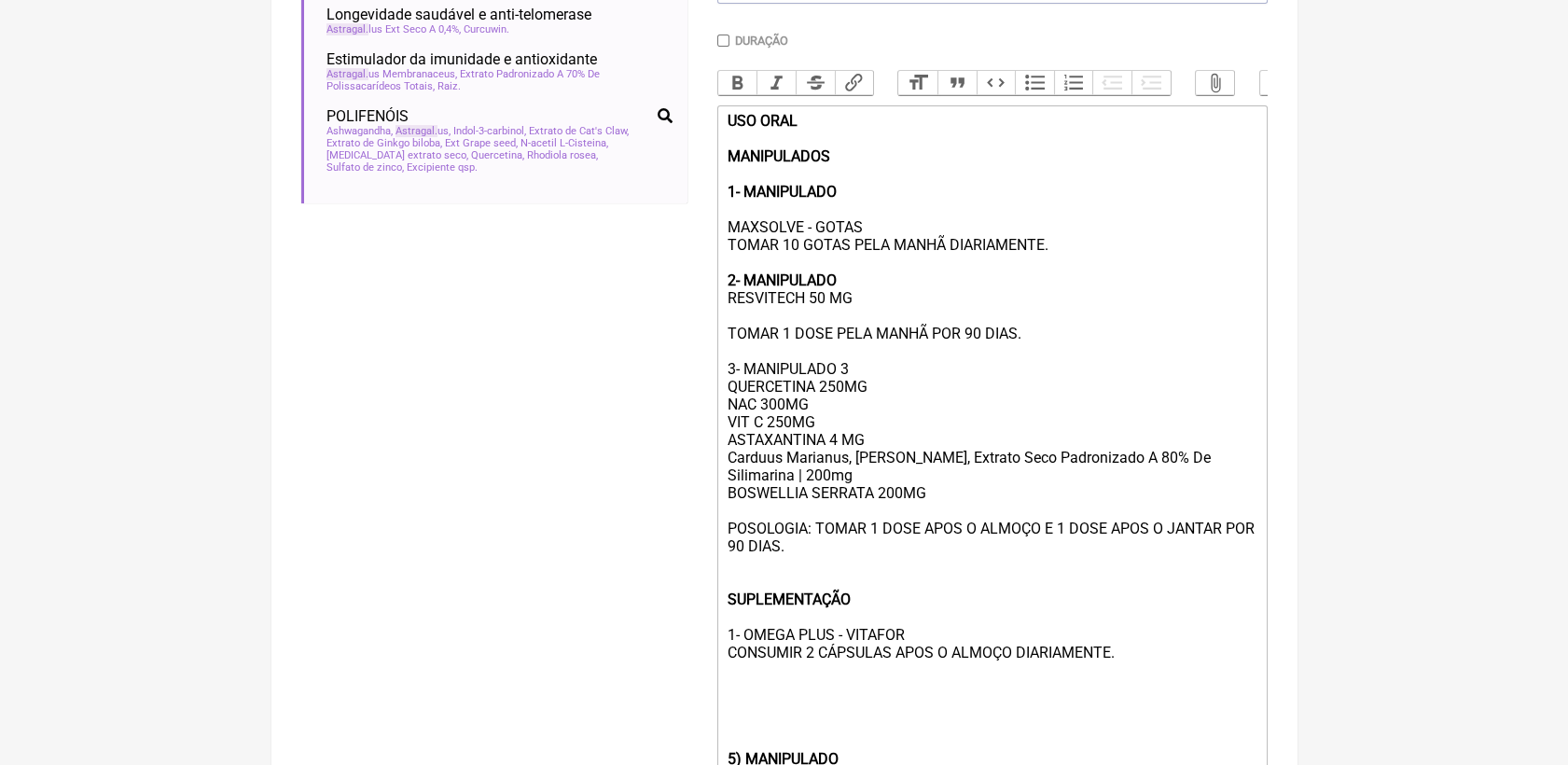
click at [928, 667] on div "USO ORAL MANIPULADOS 1- MANIPULADO MAXSOLVE - GOTAS TOMAR 10 GOTAS PELA MANHÃ D…" at bounding box center [992, 431] width 530 height 638
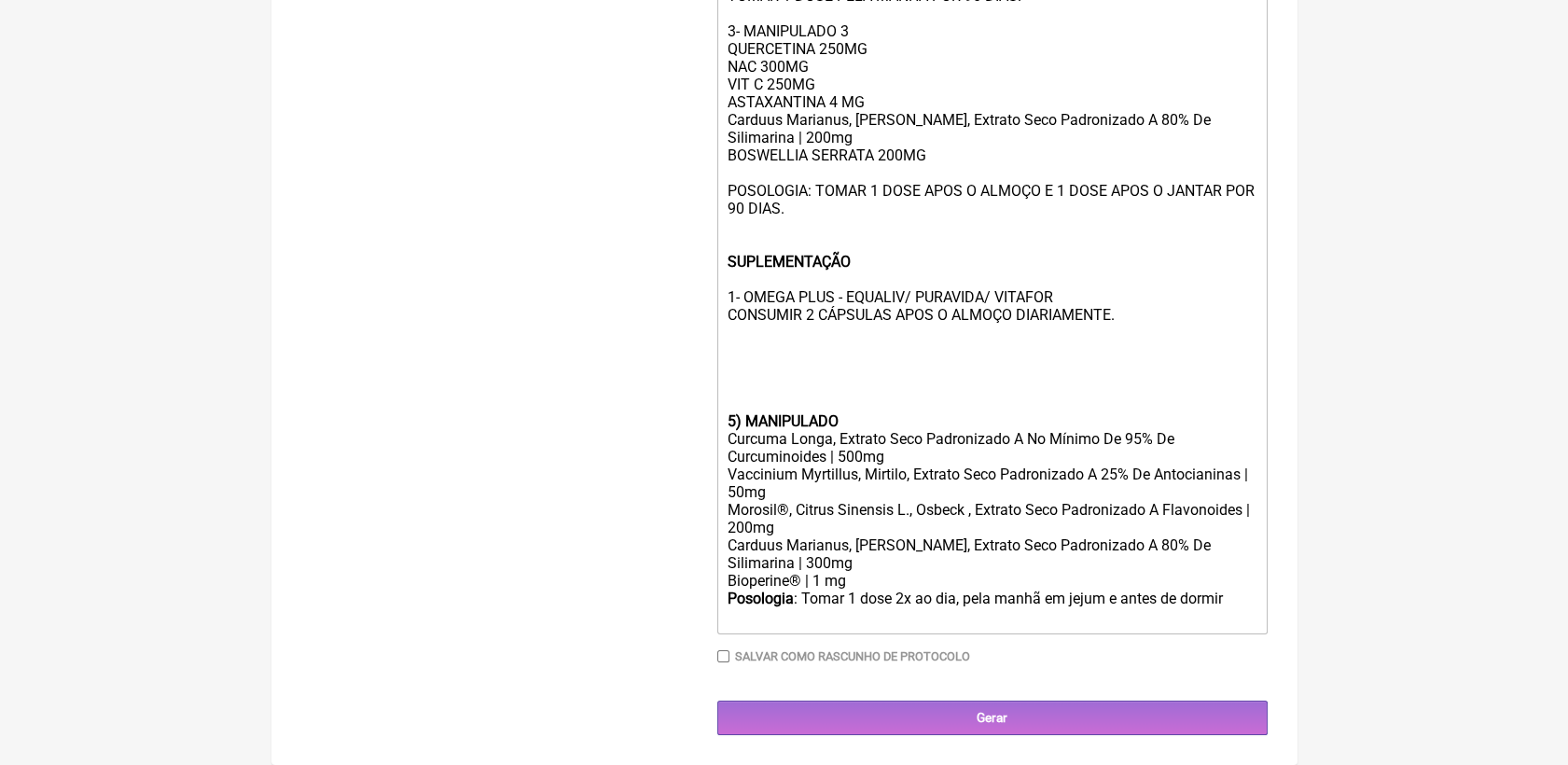
scroll to position [902, 0]
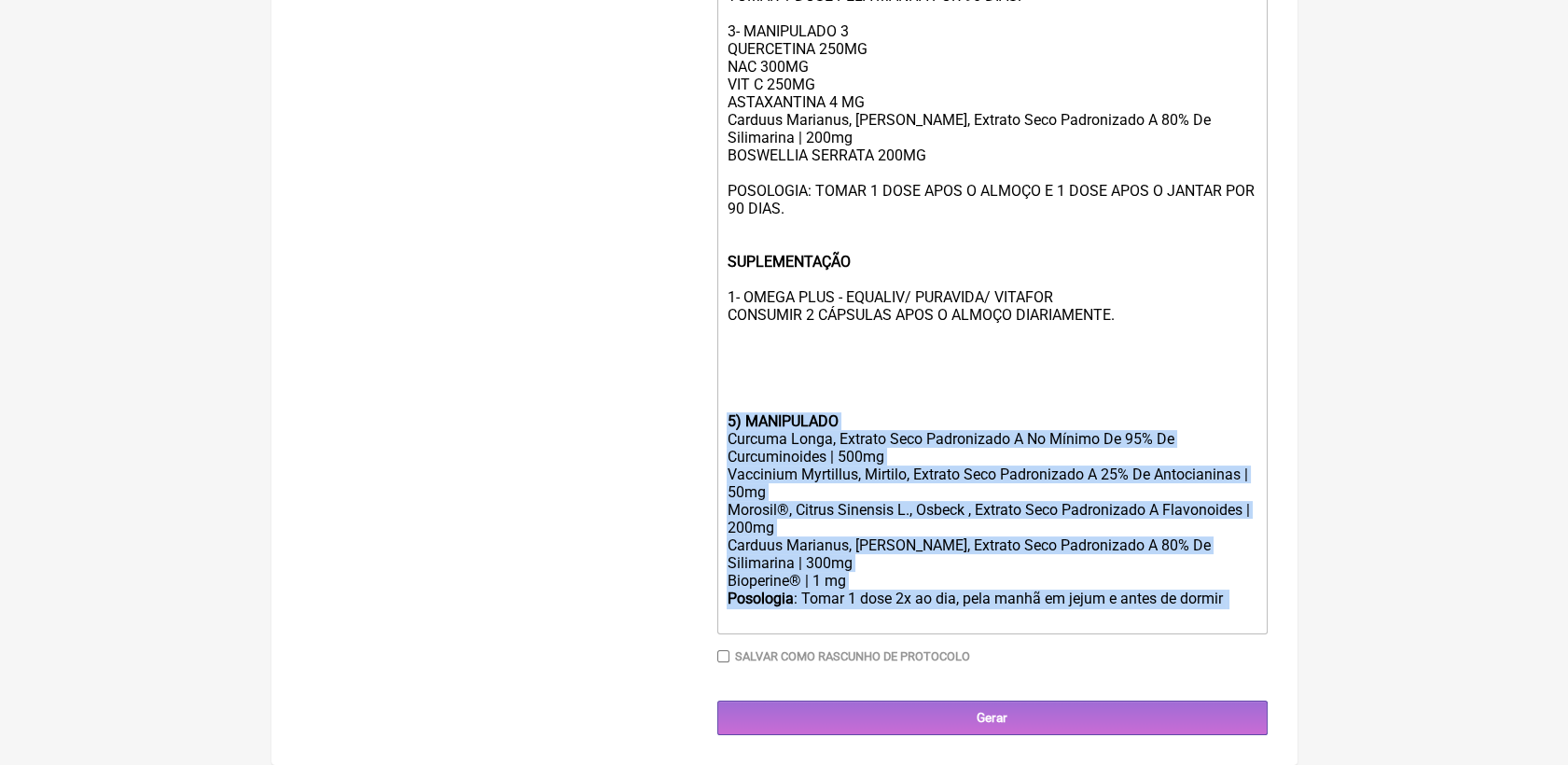
drag, startPoint x: 728, startPoint y: 409, endPoint x: 1263, endPoint y: 609, distance: 571.2
click at [1263, 609] on trix-editor "USO ORAL MANIPULADOS 1- MANIPULADO MAXSOLVE - GOTAS TOMAR 10 GOTAS PELA MANHÃ D…" at bounding box center [992, 201] width 551 height 866
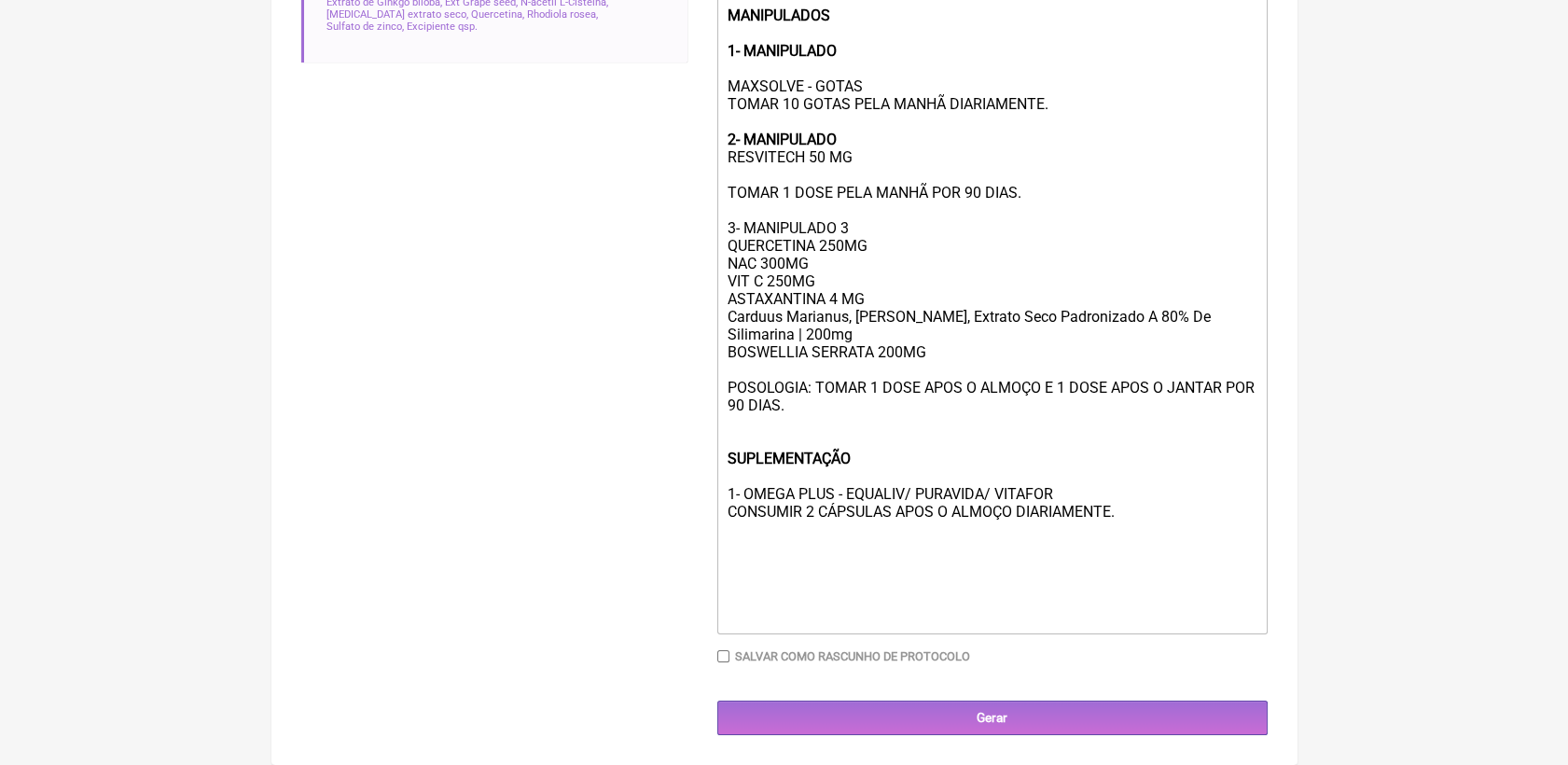
scroll to position [699, 0]
click at [731, 541] on div "USO ORAL MANIPULADOS 1- MANIPULADO MAXSOLVE - GOTAS TOMAR 10 GOTAS PELA MANHÃ D…" at bounding box center [992, 290] width 530 height 638
click at [724, 221] on trix-editor "USO ORAL MANIPULADOS 1- MANIPULADO MAXSOLVE - GOTAS TOMAR 10 GOTAS PELA MANHÃ D…" at bounding box center [992, 299] width 551 height 669
drag, startPoint x: 724, startPoint y: 221, endPoint x: 861, endPoint y: 221, distance: 137.0
click at [861, 221] on trix-editor "USO ORAL MANIPULADOS 1- MANIPULADO MAXSOLVE - GOTAS TOMAR 10 GOTAS PELA MANHÃ D…" at bounding box center [992, 299] width 551 height 669
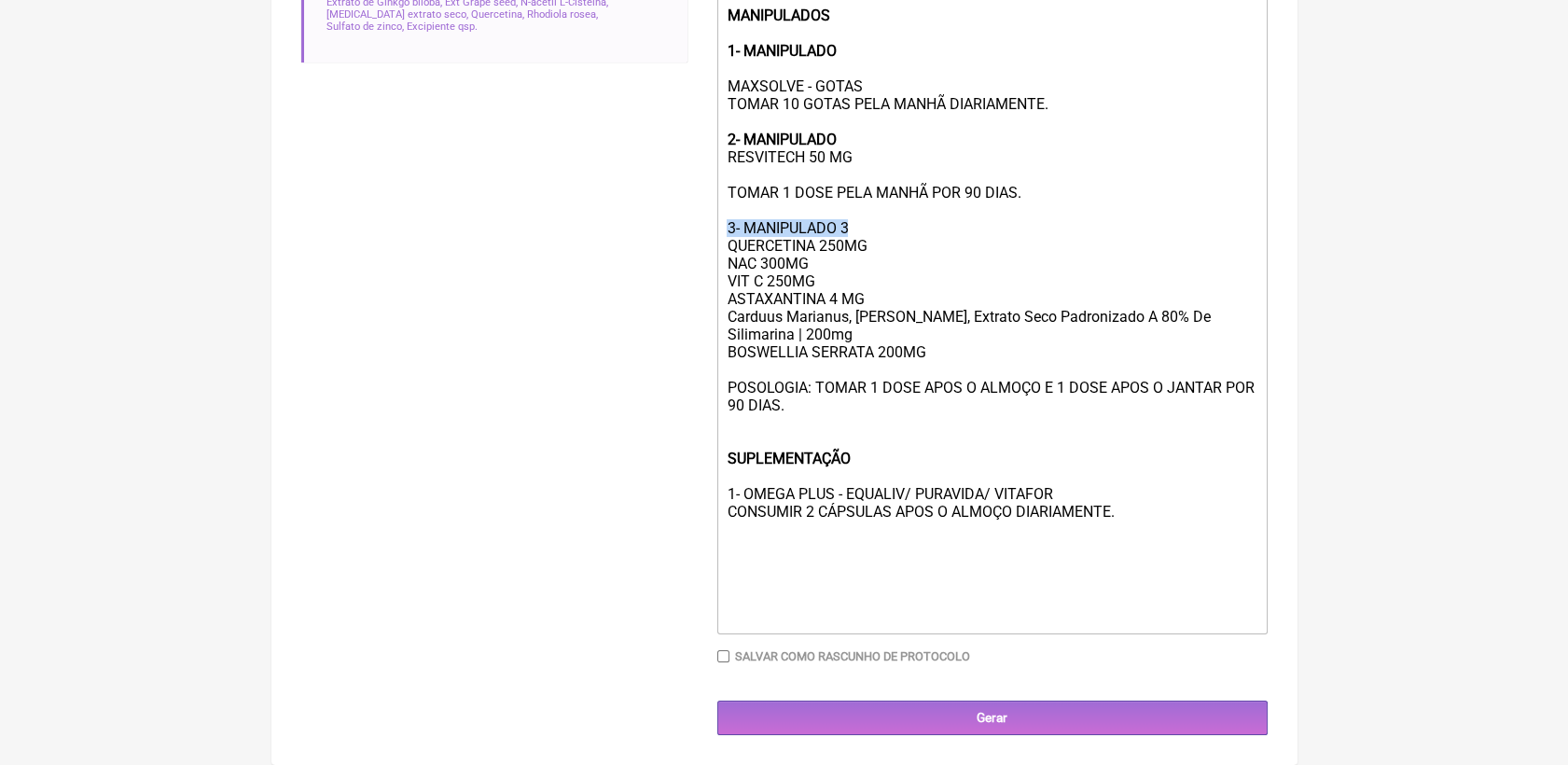
scroll to position [595, 0]
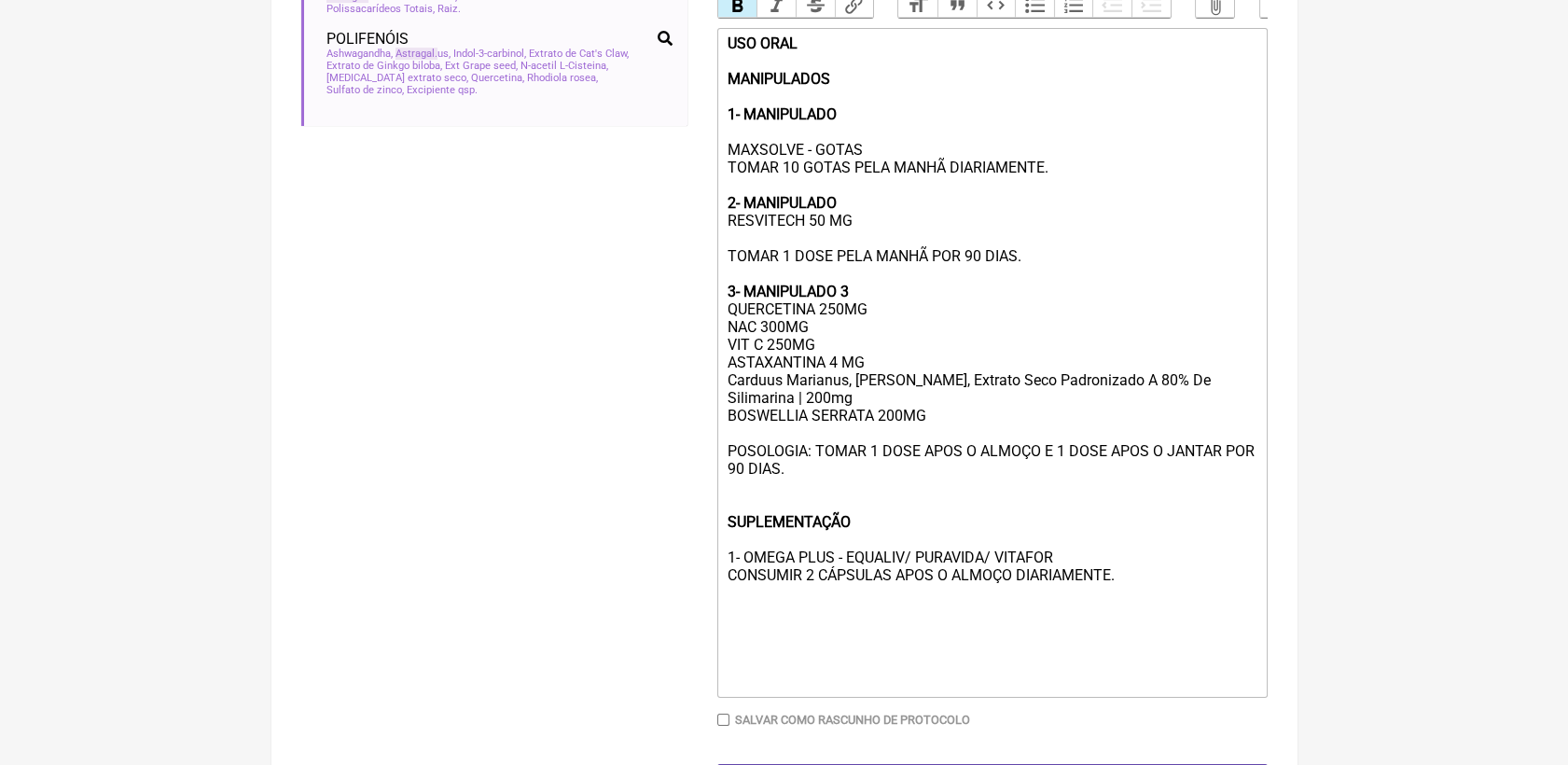
click at [750, 8] on button "Bold" at bounding box center [738, 5] width 39 height 25
drag, startPoint x: 728, startPoint y: 483, endPoint x: 812, endPoint y: 483, distance: 84.0
click at [812, 483] on div "USO ORAL MANIPULADOS 1- MANIPULADO MAXSOLVE - GOTAS TOMAR 10 GOTAS PELA MANHÃ D…" at bounding box center [992, 353] width 530 height 638
click at [751, 11] on button "Bold" at bounding box center [738, 5] width 39 height 25
click at [723, 190] on trix-editor "USO ORAL MANIPULADOS 1- MANIPULADO MAXSOLVE - GOTAS TOMAR 10 GOTAS PELA MANHÃ D…" at bounding box center [992, 362] width 551 height 669
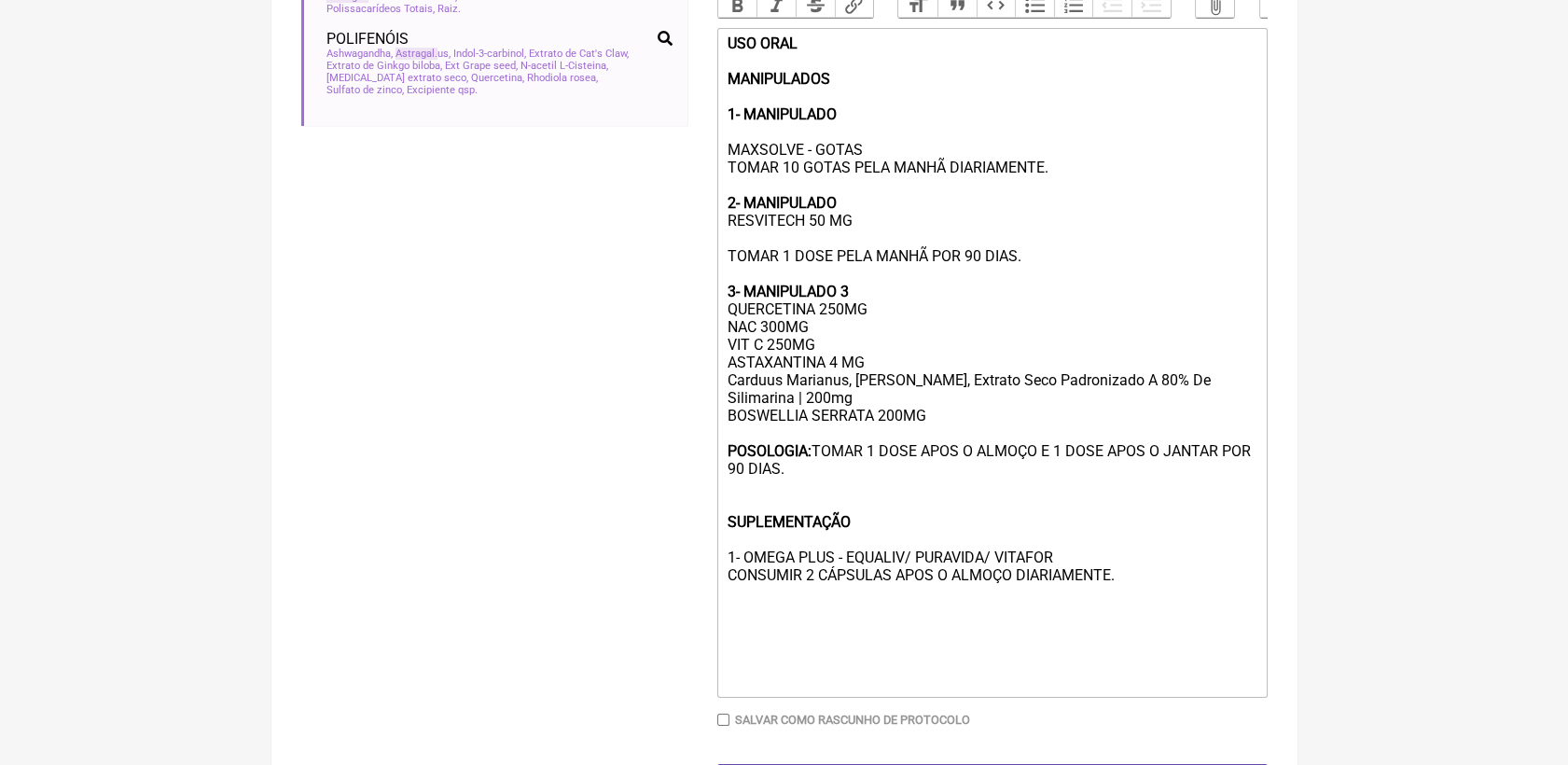
paste trix-editor "<strong>POSOLOGIA:</strong>"
click at [727, 283] on div "USO ORAL MANIPULADOS 1- MANIPULADO MAXSOLVE - GOTAS POSOLOGIA: TOMAR 10 GOTAS P…" at bounding box center [992, 353] width 530 height 638
paste trix-editor "<strong>POSOLOGIA:</strong>"
click at [792, 530] on div "USO ORAL MANIPULADOS 1- MANIPULADO MAXSOLVE - GOTAS POSOLOGIA: TOMAR 10 GOTAS P…" at bounding box center [992, 353] width 530 height 638
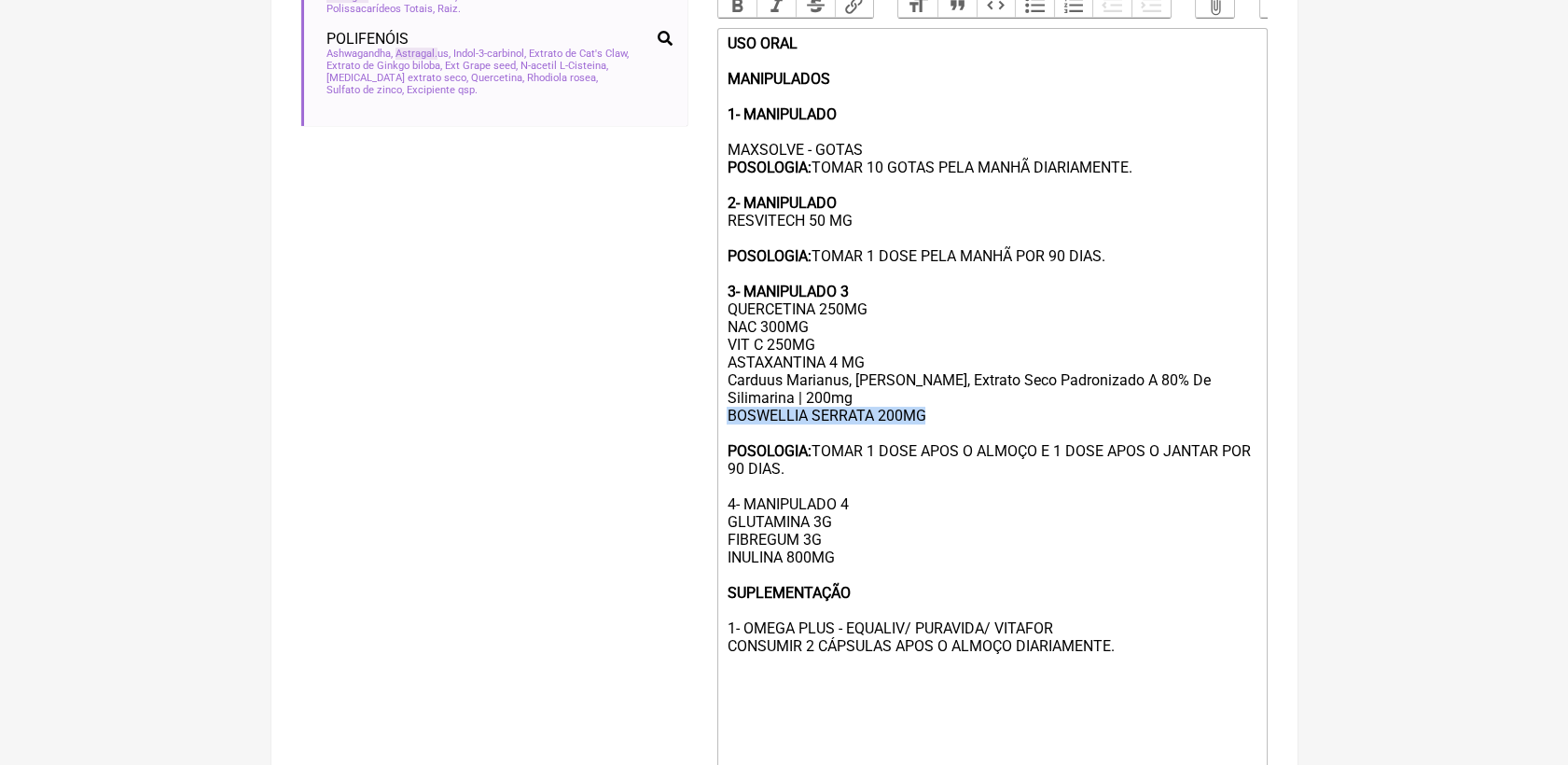
drag, startPoint x: 724, startPoint y: 447, endPoint x: 923, endPoint y: 446, distance: 199.0
click at [923, 446] on trix-editor "USO ORAL MANIPULADOS 1- MANIPULADO MAXSOLVE - GOTAS POSOLOGIA: TOMAR 10 GOTAS P…" at bounding box center [992, 398] width 551 height 740
click at [936, 539] on div "USO ORAL MANIPULADOS 1- MANIPULADO MAXSOLVE - GOTAS POSOLOGIA: TOMAR 10 GOTAS P…" at bounding box center [992, 389] width 530 height 709
click at [836, 598] on div "USO ORAL MANIPULADOS 1- MANIPULADO MAXSOLVE - GOTAS POSOLOGIA: TOMAR 10 GOTAS P…" at bounding box center [992, 389] width 530 height 709
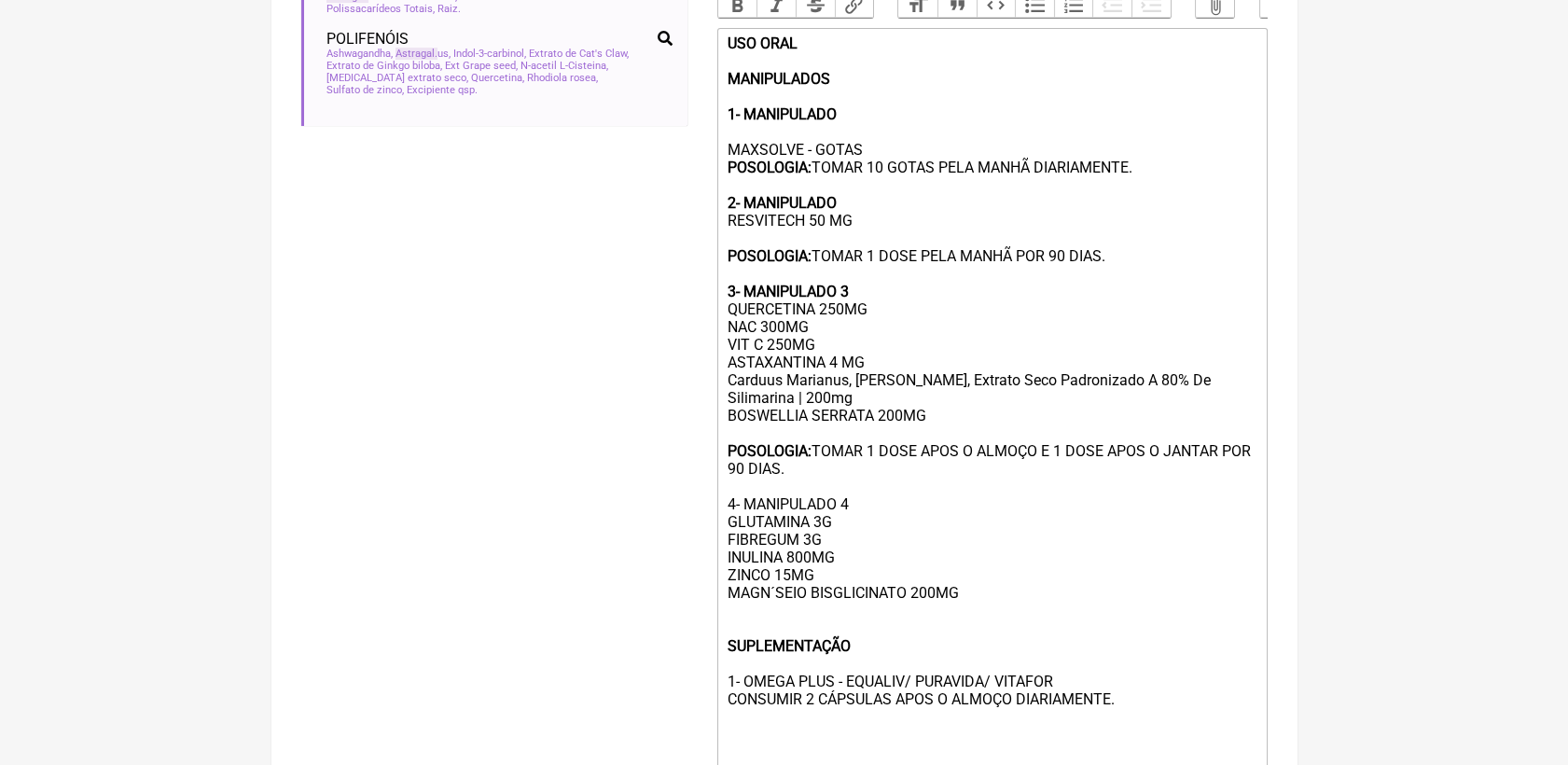
click at [776, 631] on div "USO ORAL MANIPULADOS 1- MANIPULADO MAXSOLVE - GOTAS POSOLOGIA: TOMAR 10 GOTAS P…" at bounding box center [992, 415] width 530 height 762
click at [778, 654] on div "USO ORAL MANIPULADOS 1- MANIPULADO MAXSOLVE - GOTAS POSOLOGIA: TOMAR 10 GOTAS P…" at bounding box center [992, 415] width 530 height 762
click at [814, 561] on div "USO ORAL MANIPULADOS 1- MANIPULADO MAXSOLVE - GOTAS POSOLOGIA: TOMAR 10 GOTAS P…" at bounding box center [992, 415] width 530 height 762
click at [745, 556] on div "USO ORAL MANIPULADOS 1- MANIPULADO MAXSOLVE - GOTAS POSOLOGIA: TOMAR 10 GOTAS P…" at bounding box center [992, 415] width 530 height 762
drag, startPoint x: 727, startPoint y: 539, endPoint x: 853, endPoint y: 538, distance: 126.0
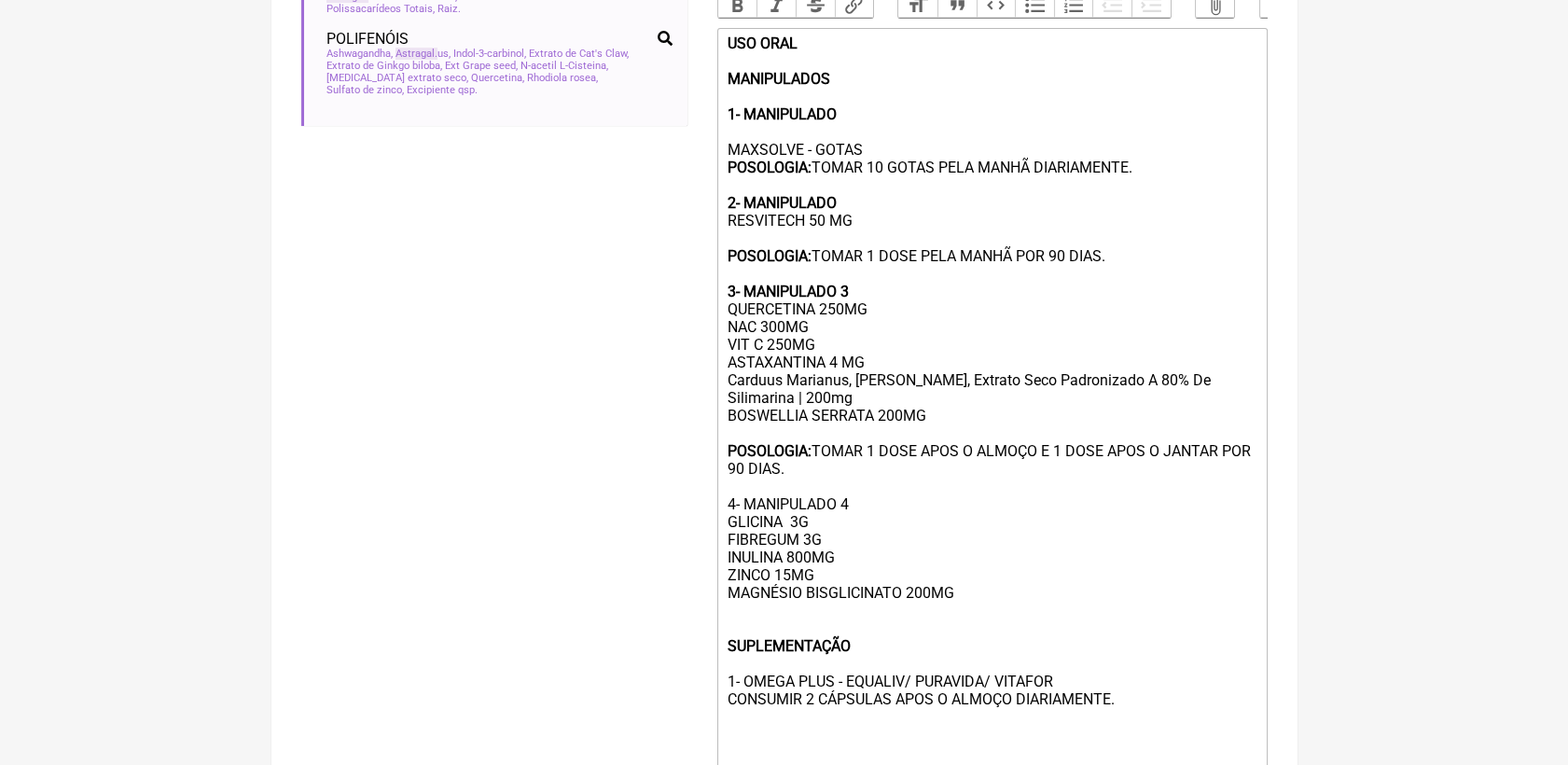
click at [853, 538] on div "USO ORAL MANIPULADOS 1- MANIPULADO MAXSOLVE - GOTAS POSOLOGIA: TOMAR 10 GOTAS P…" at bounding box center [992, 415] width 530 height 762
click at [737, 8] on button "Bold" at bounding box center [738, 5] width 39 height 25
click at [759, 658] on div "USO ORAL MANIPULADOS 1- MANIPULADO MAXSOLVE - GOTAS POSOLOGIA: TOMAR 10 GOTAS P…" at bounding box center [992, 415] width 530 height 762
drag, startPoint x: 719, startPoint y: 481, endPoint x: 814, endPoint y: 503, distance: 97.5
click at [814, 503] on trix-editor "USO ORAL MANIPULADOS 1- MANIPULADO MAXSOLVE - GOTAS POSOLOGIA: TOMAR 10 GOTAS P…" at bounding box center [992, 424] width 551 height 794
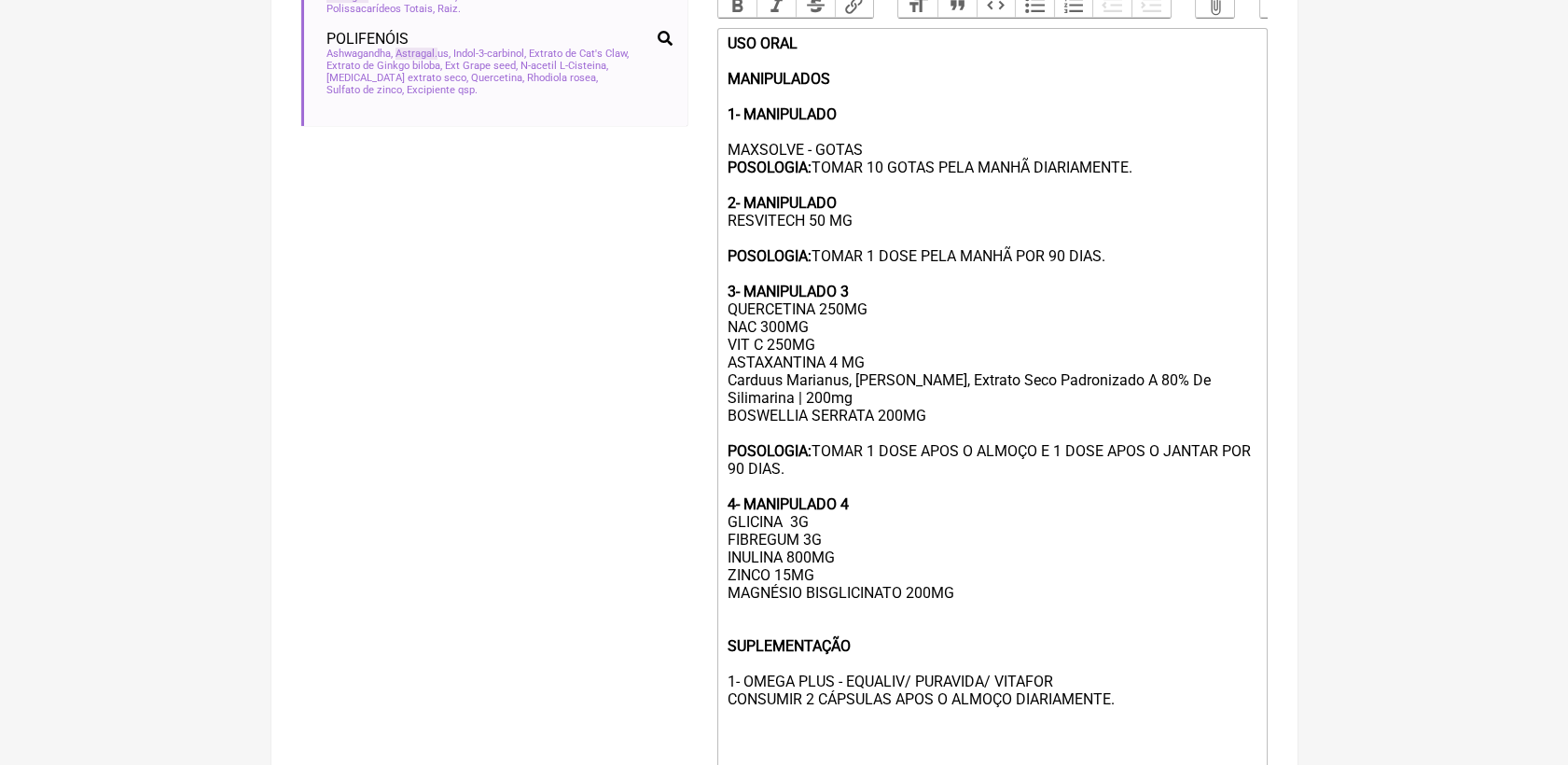
copy div "POSOLOGIA: TOMAR 1 DOSE APOS O ALMOÇO E 1 DOSE APOS O JANTAR POR 90 DIAS."
click at [756, 653] on div "USO ORAL MANIPULADOS 1- MANIPULADO MAXSOLVE - GOTAS POSOLOGIA: TOMAR 10 GOTAS P…" at bounding box center [992, 415] width 530 height 762
paste trix-editor "strong>POSOLOGIA:</strong>&nbsp;TOMAR 1 DOSE APOS O ALMOÇO E 1 DOSE APOS O JANT…"
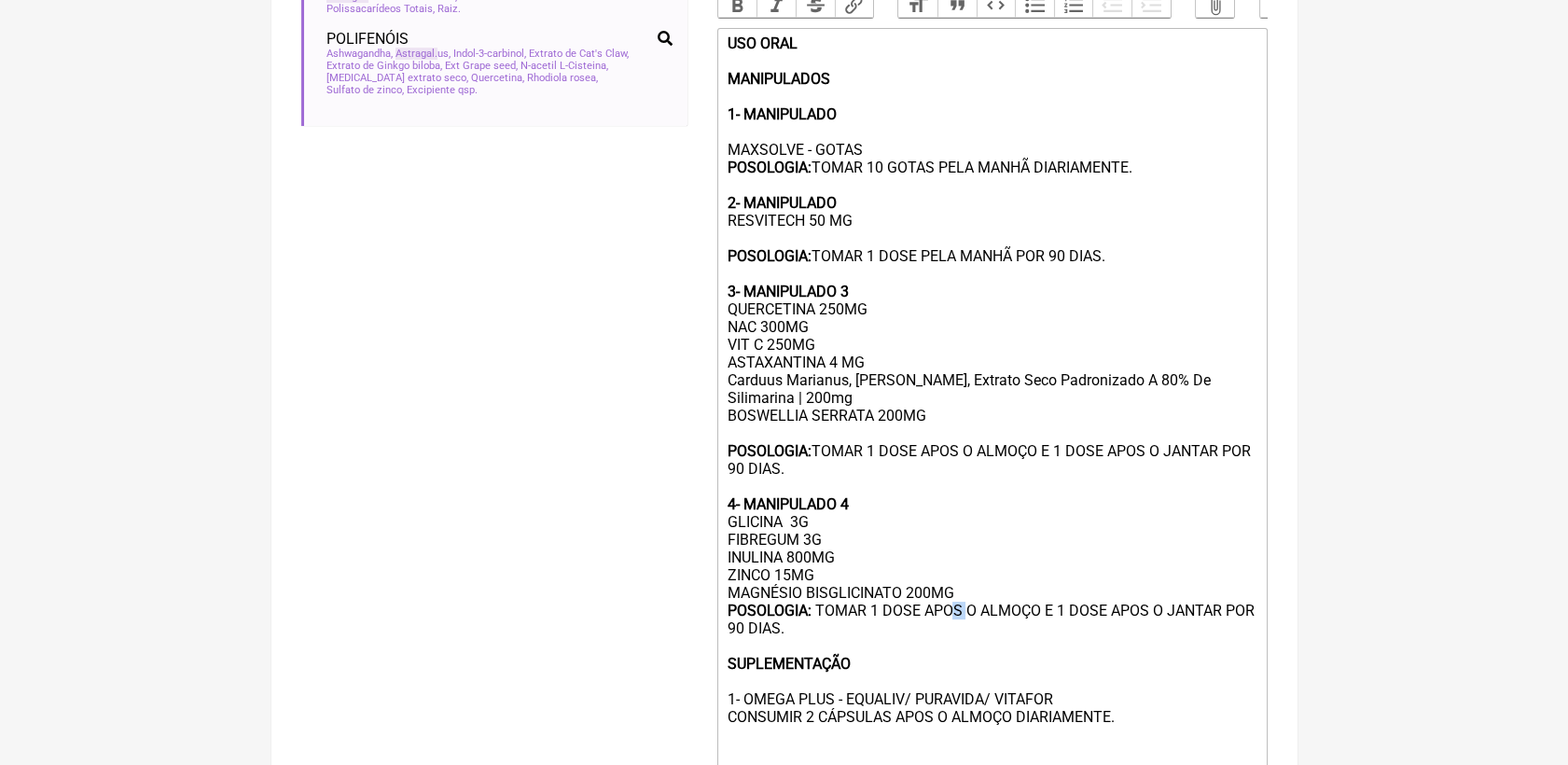
drag, startPoint x: 954, startPoint y: 648, endPoint x: 964, endPoint y: 655, distance: 12.2
click at [964, 655] on div "USO ORAL MANIPULADOS 1- MANIPULADO MAXSOLVE - GOTAS POSOLOGIA: TOMAR 10 GOTAS P…" at bounding box center [992, 424] width 530 height 780
drag, startPoint x: 1145, startPoint y: 699, endPoint x: 1077, endPoint y: 678, distance: 71.2
click at [1138, 700] on div "USO ORAL MANIPULADOS 1- MANIPULADO MAXSOLVE - GOTAS POSOLOGIA: TOMAR 10 GOTAS P…" at bounding box center [992, 424] width 530 height 780
drag, startPoint x: 926, startPoint y: 643, endPoint x: 1217, endPoint y: 656, distance: 291.3
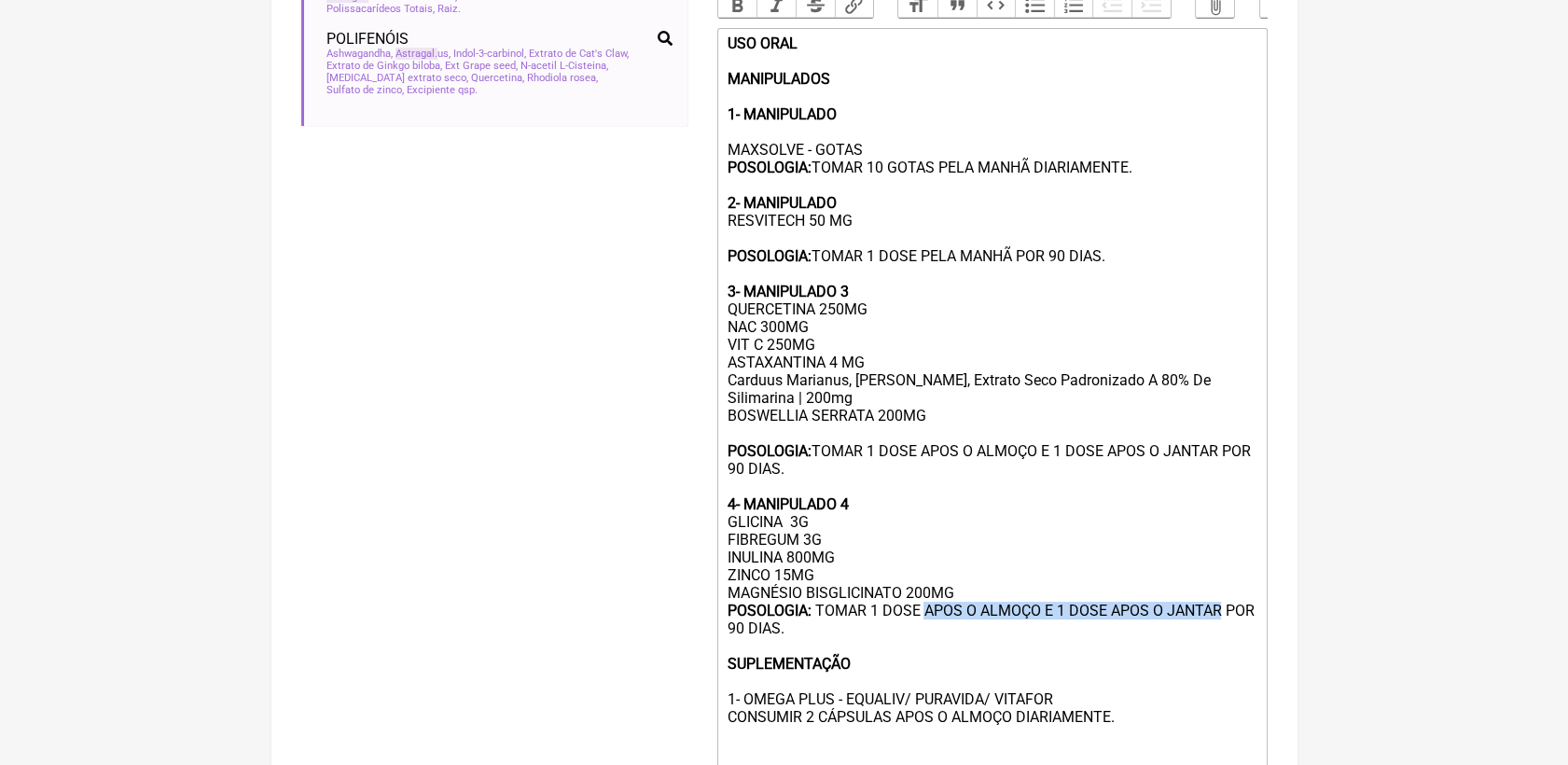
click at [1217, 656] on div "USO ORAL MANIPULADOS 1- MANIPULADO MAXSOLVE - GOTAS POSOLOGIA: TOMAR 10 GOTAS P…" at bounding box center [992, 424] width 530 height 780
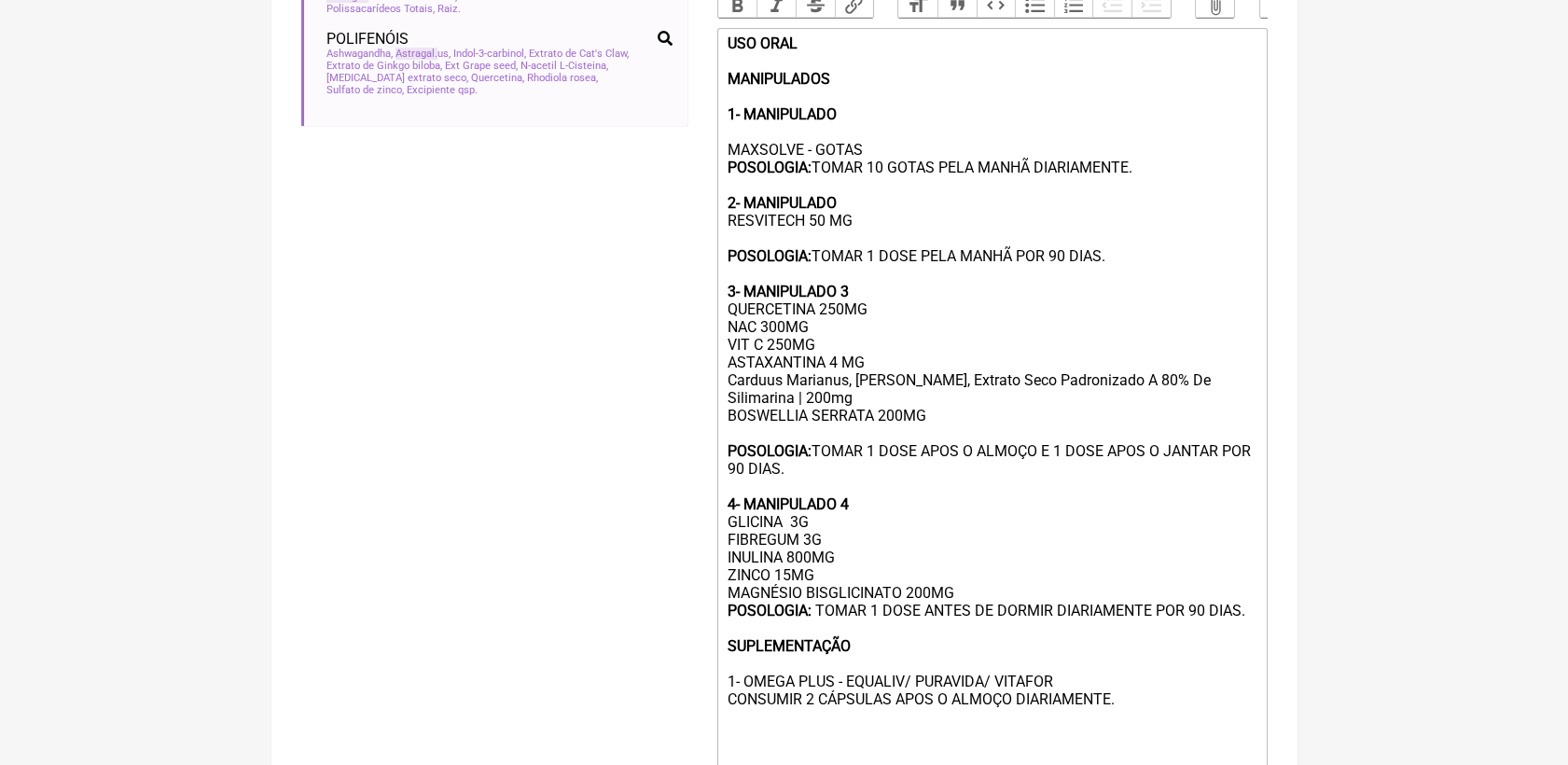
click at [955, 628] on div "USO ORAL MANIPULADOS 1- MANIPULADO MAXSOLVE - GOTAS POSOLOGIA: TOMAR 10 GOTAS P…" at bounding box center [992, 415] width 530 height 762
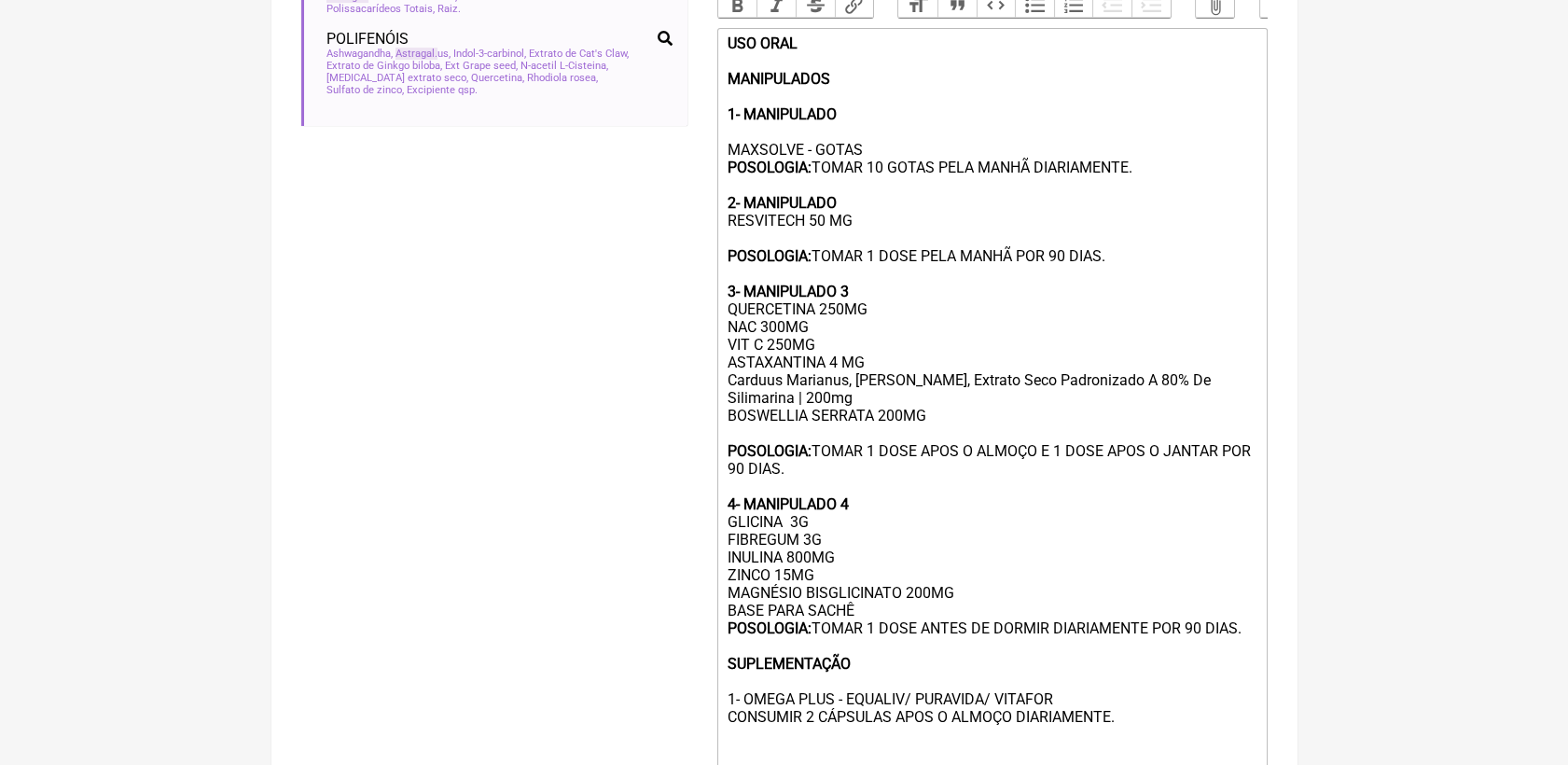
type trix-editor "<div><strong>USO ORAL<br><br>MANIPULADOS</strong><br><br><strong>1- MANIPULADO …"
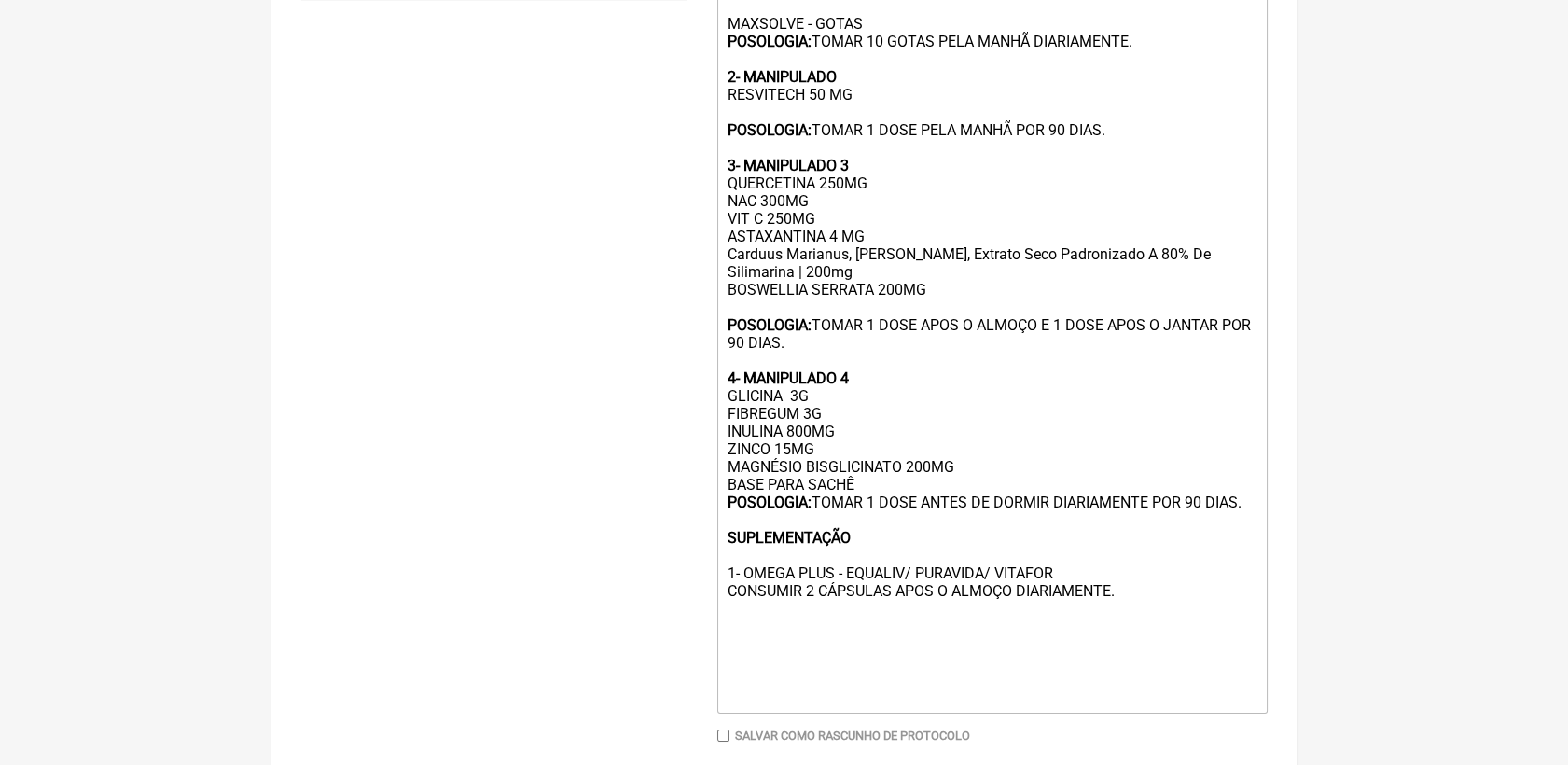
scroll to position [844, 0]
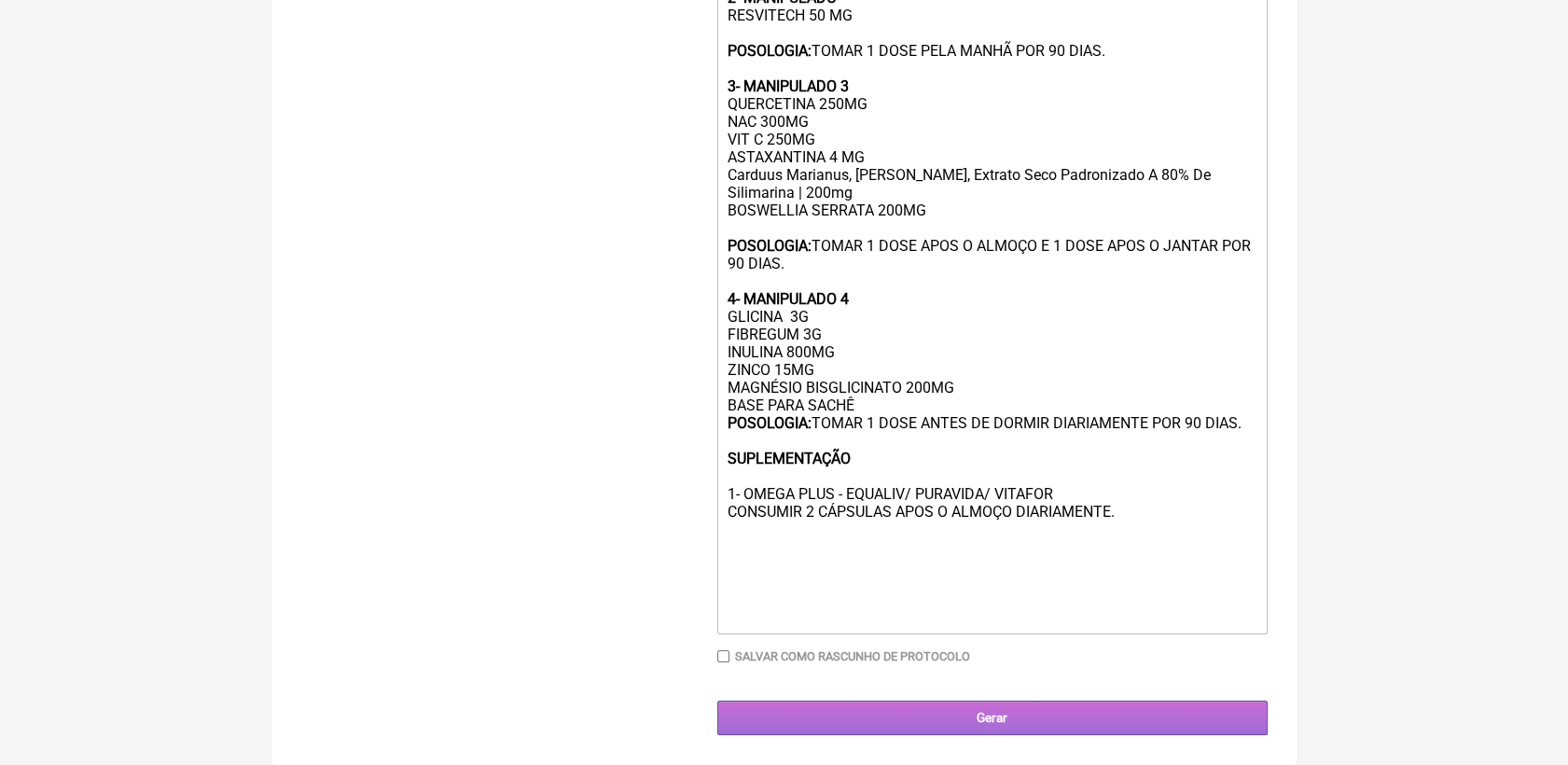
click at [1051, 706] on input "Gerar" at bounding box center [992, 717] width 551 height 34
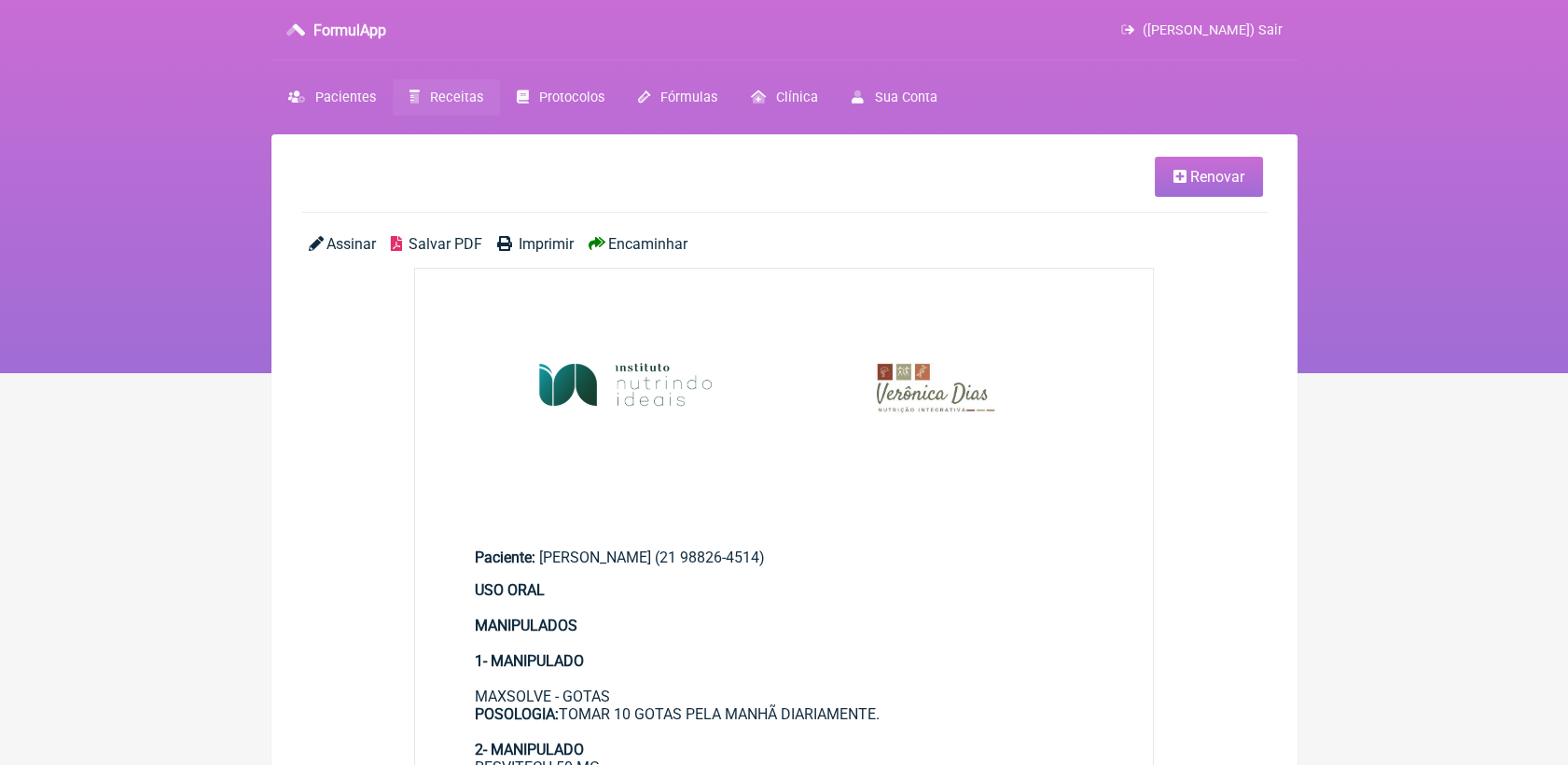
click at [443, 237] on span "Salvar PDF" at bounding box center [445, 244] width 74 height 18
